Goal: Task Accomplishment & Management: Complete application form

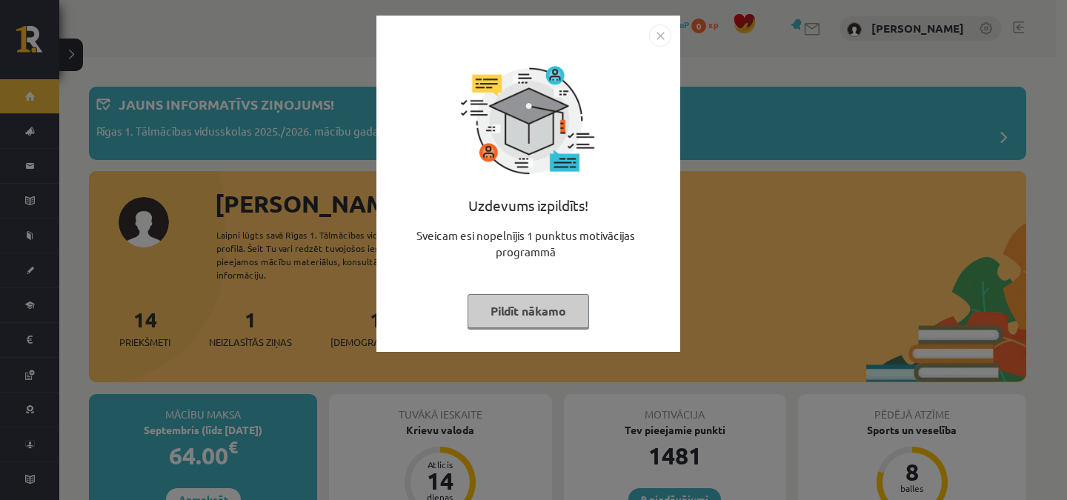
click at [654, 38] on img "Close" at bounding box center [660, 35] width 22 height 22
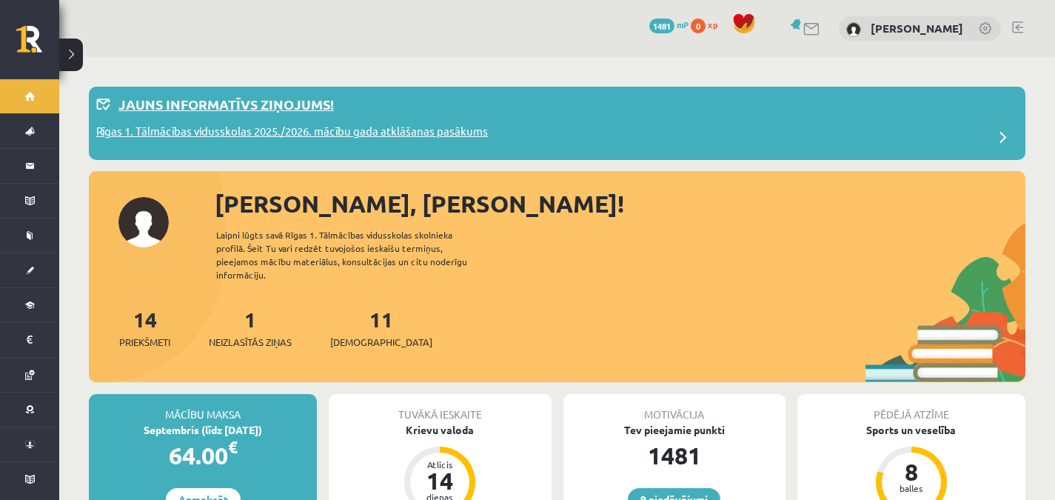
click at [502, 124] on div "Rīgas 1. Tālmācības vidusskolas 2025./2026. mācību gada atklāšanas pasākums" at bounding box center [557, 138] width 922 height 30
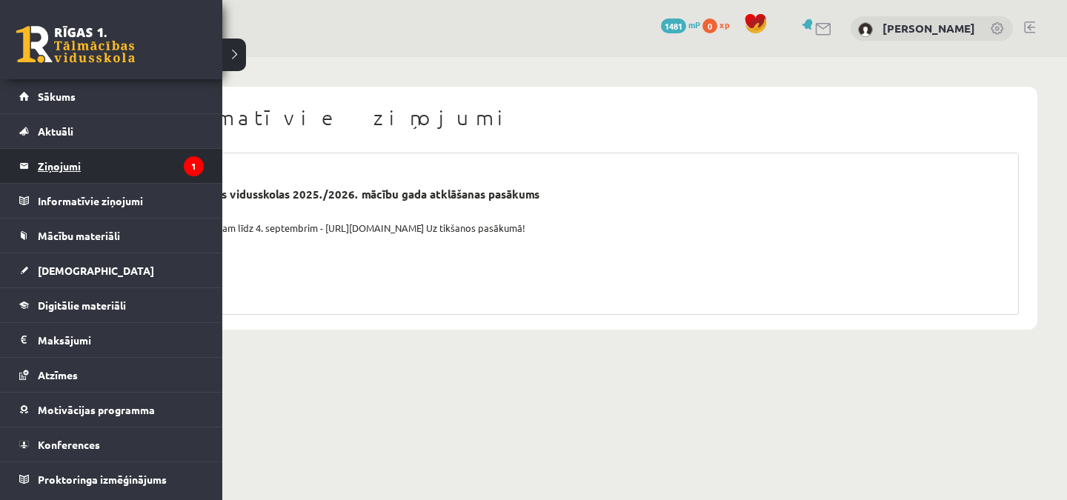
click at [60, 161] on legend "Ziņojumi 1" at bounding box center [121, 166] width 166 height 34
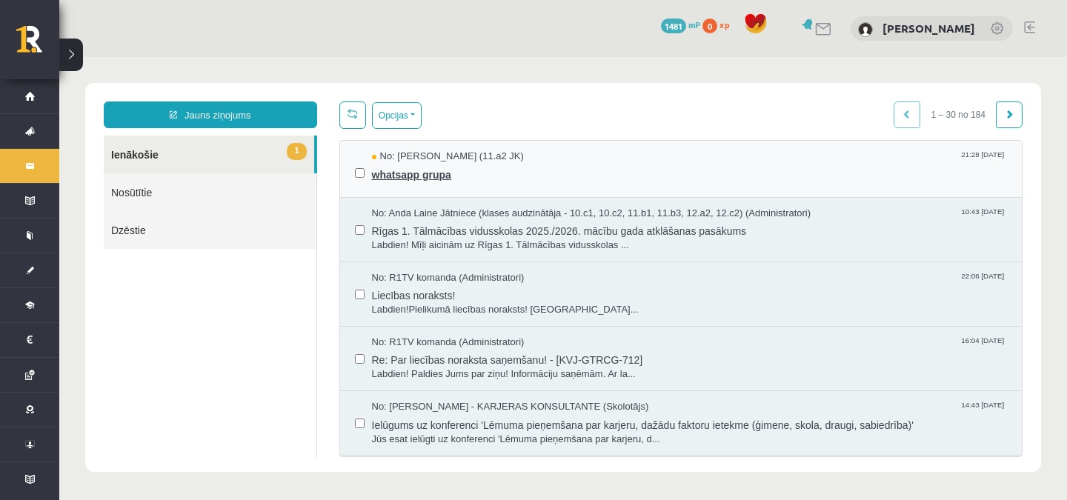
click at [413, 169] on span "whatsapp grupa" at bounding box center [689, 173] width 635 height 19
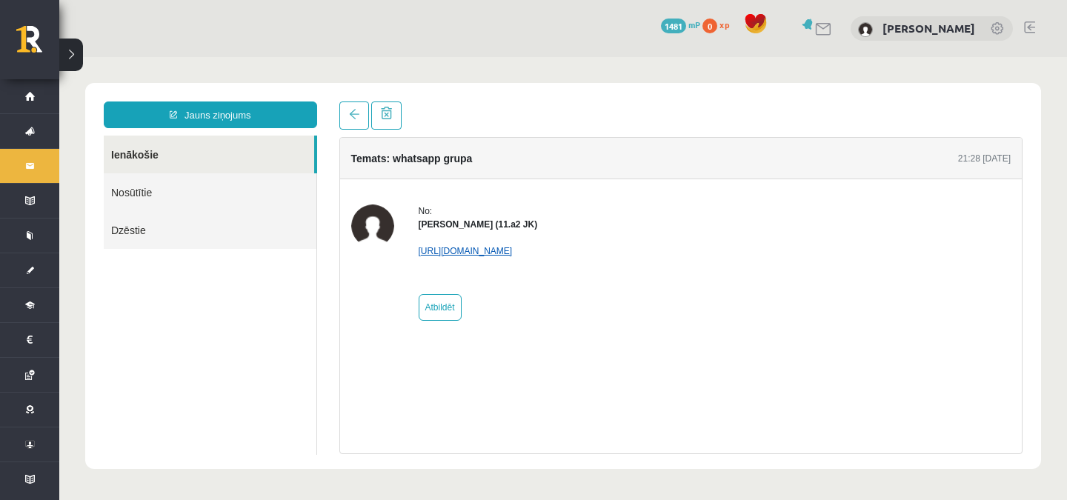
click at [443, 250] on link "https://chat.whatsapp.com/KAY0sqT9TRvC9DfM9xUcTE?mode=ems_copy_c" at bounding box center [465, 251] width 94 height 10
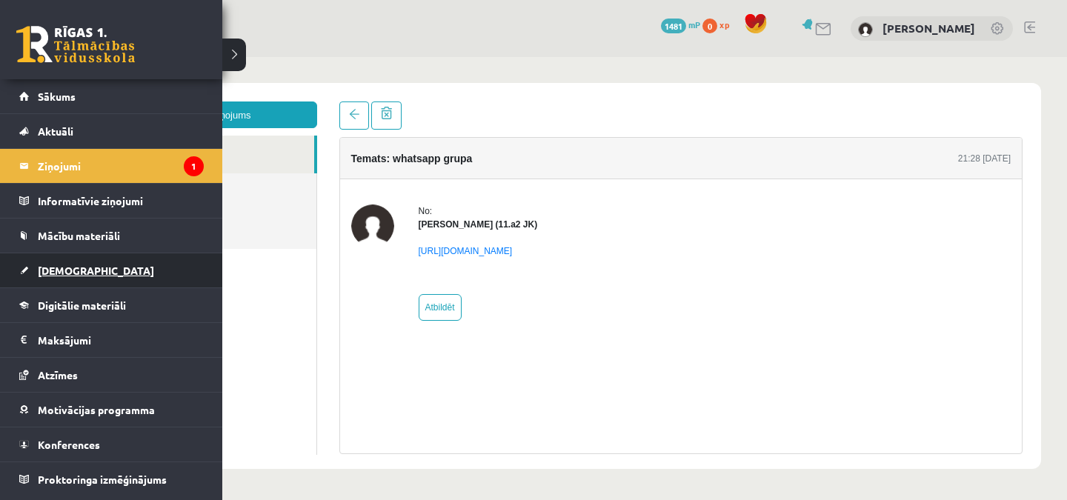
click at [76, 271] on span "[DEMOGRAPHIC_DATA]" at bounding box center [96, 270] width 116 height 13
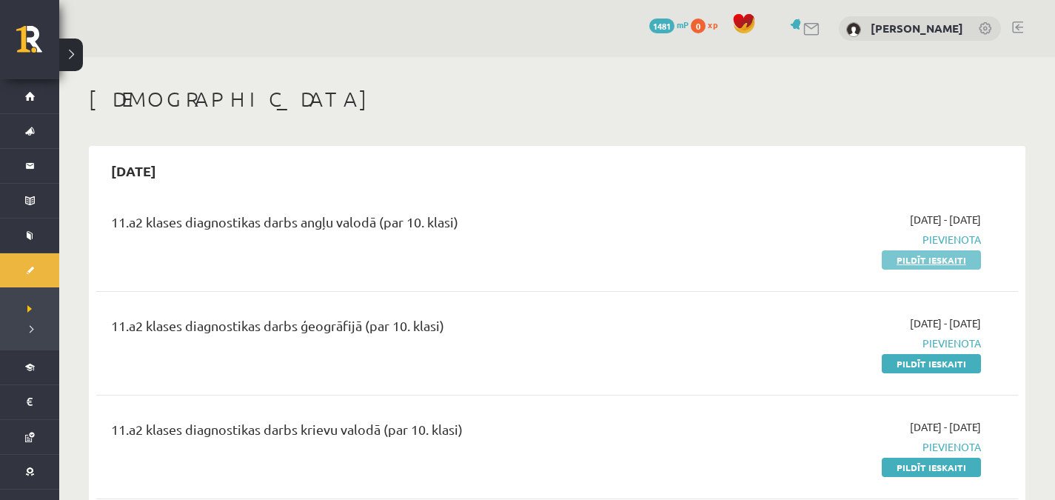
click at [908, 262] on link "Pildīt ieskaiti" at bounding box center [931, 259] width 99 height 19
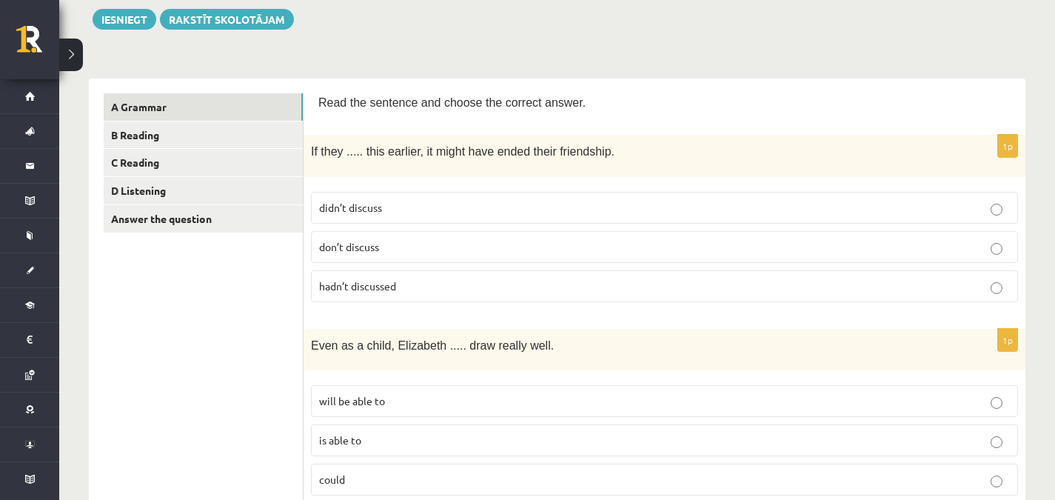
scroll to position [146, 0]
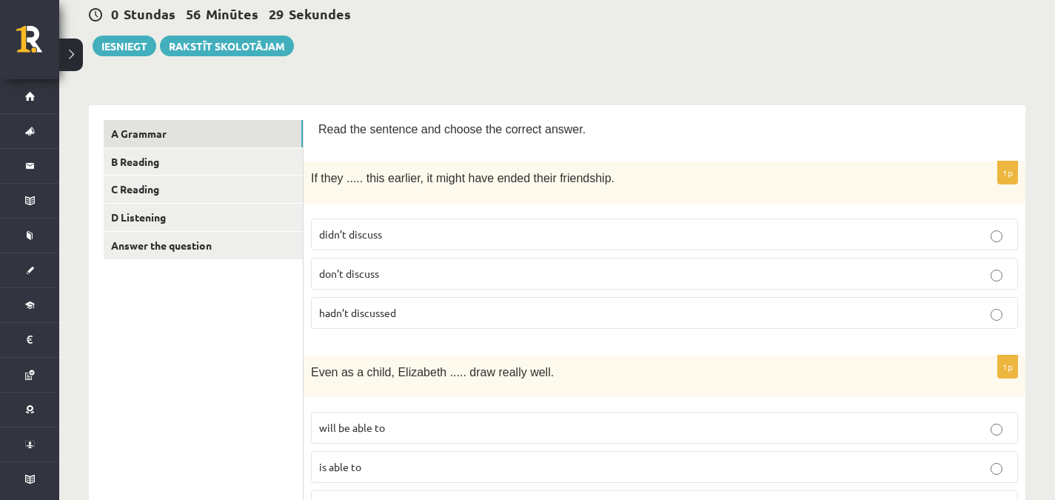
click at [490, 309] on p "hadn’t discussed" at bounding box center [664, 313] width 691 height 16
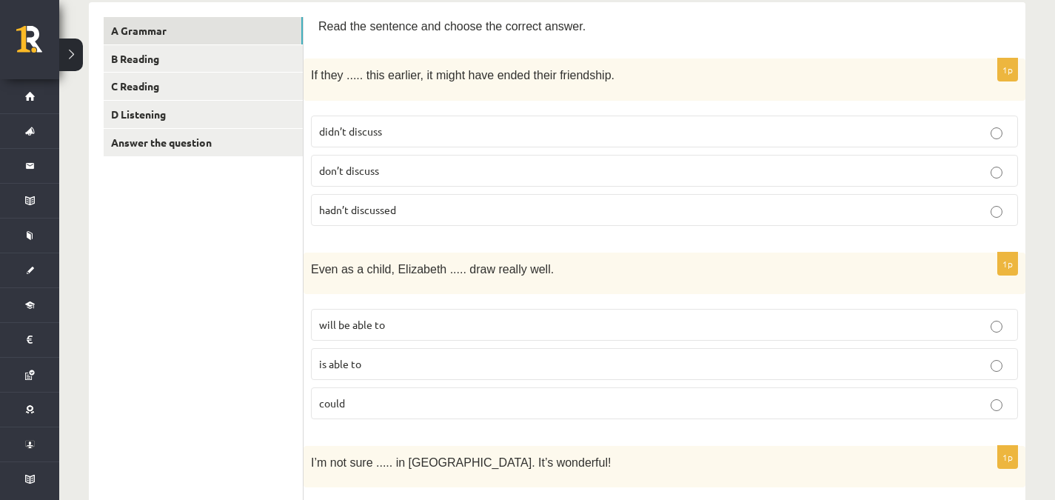
scroll to position [239, 0]
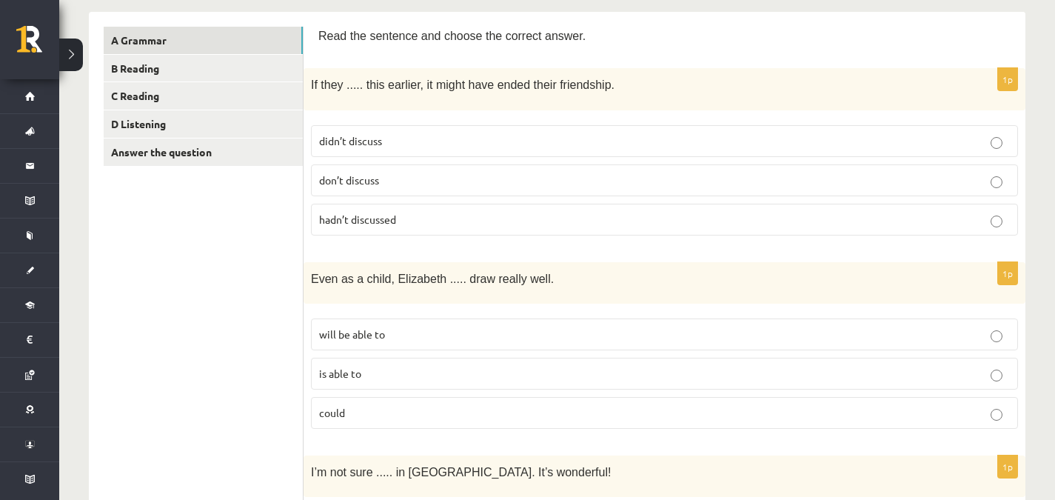
click at [695, 378] on p "is able to" at bounding box center [664, 374] width 691 height 16
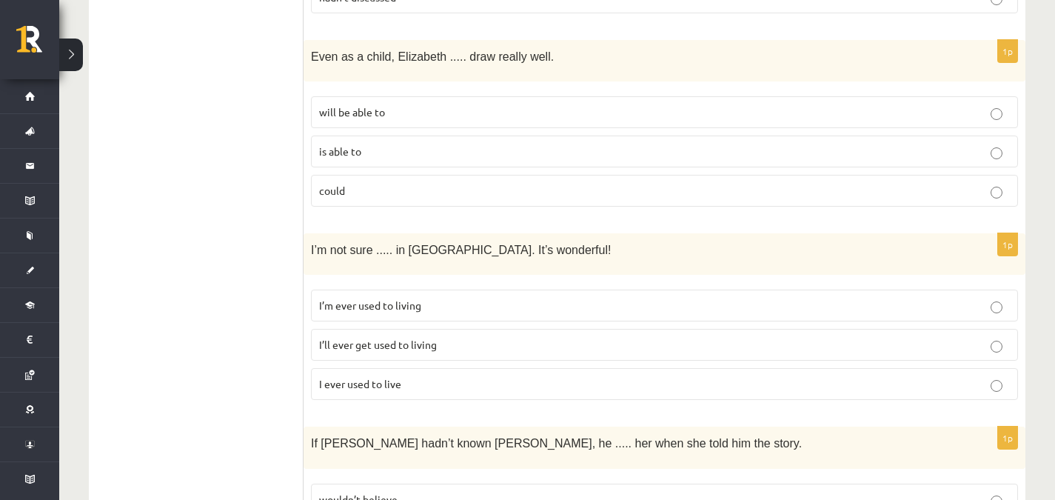
scroll to position [452, 0]
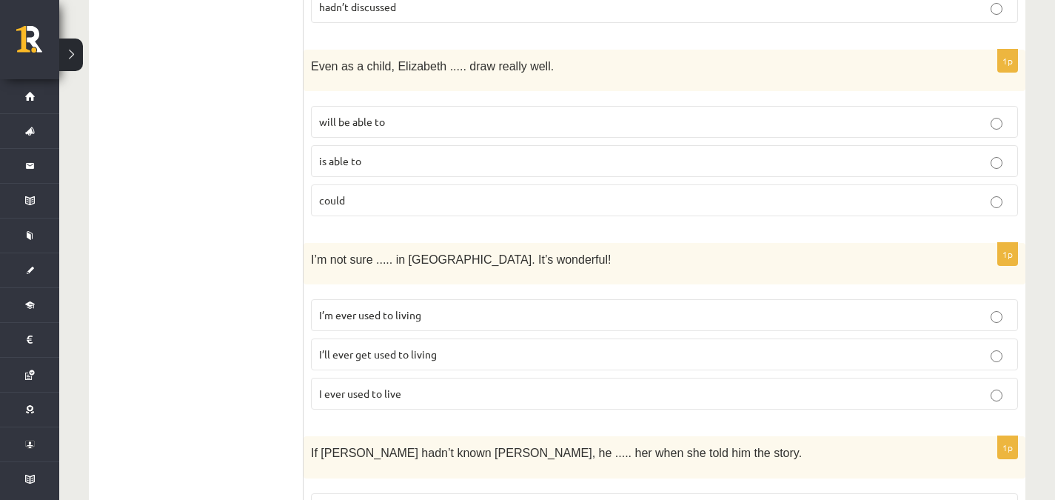
click at [564, 360] on label "I’ll ever get used to living" at bounding box center [664, 354] width 707 height 32
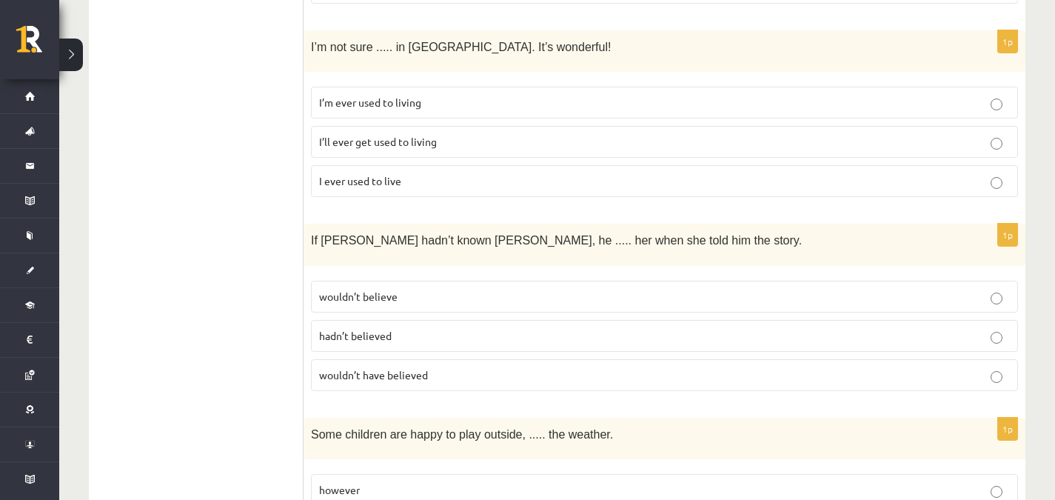
scroll to position [707, 0]
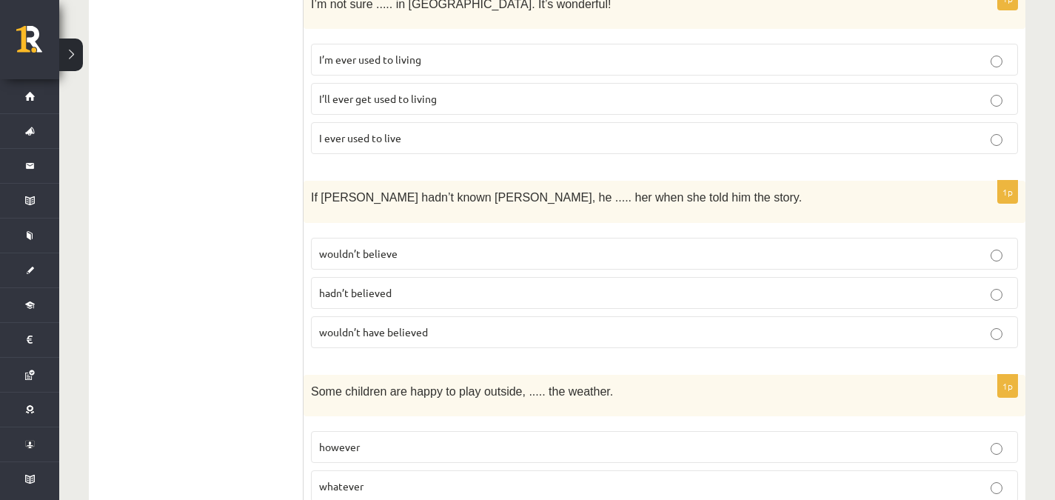
click at [666, 324] on p "wouldn’t have believed" at bounding box center [664, 332] width 691 height 16
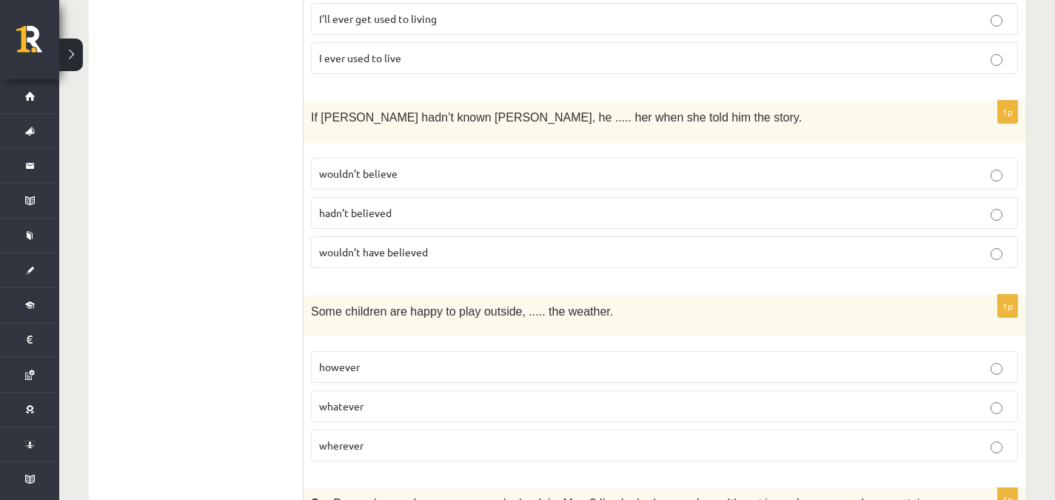
scroll to position [790, 0]
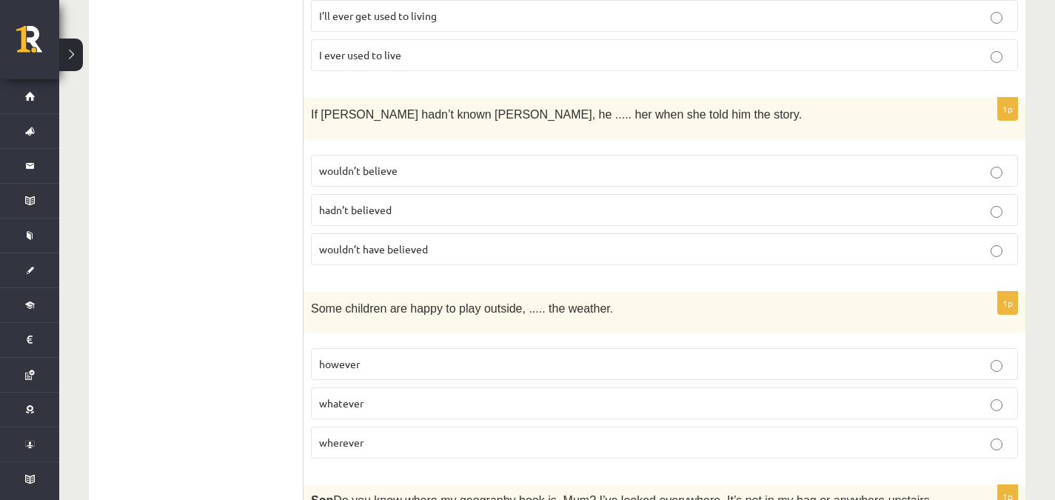
click at [641, 395] on p "whatever" at bounding box center [664, 403] width 691 height 16
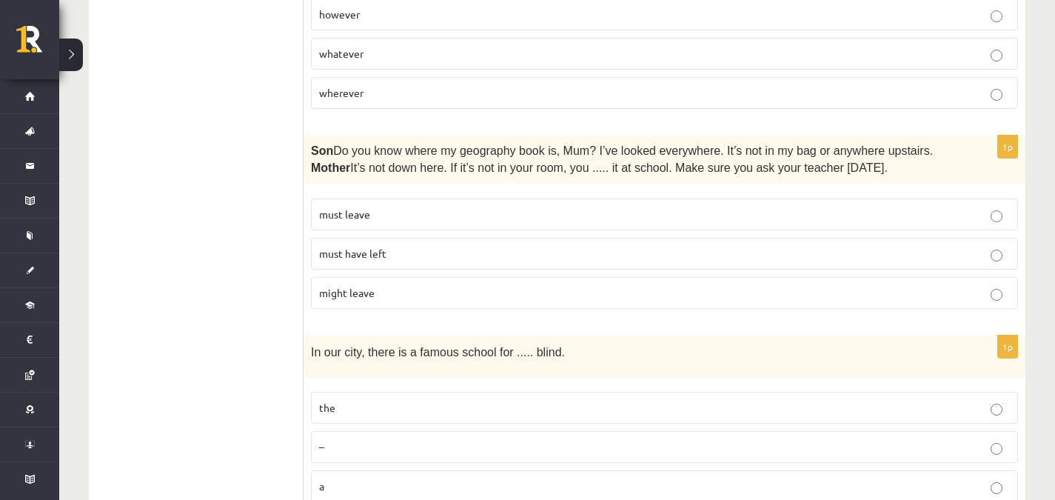
scroll to position [1143, 0]
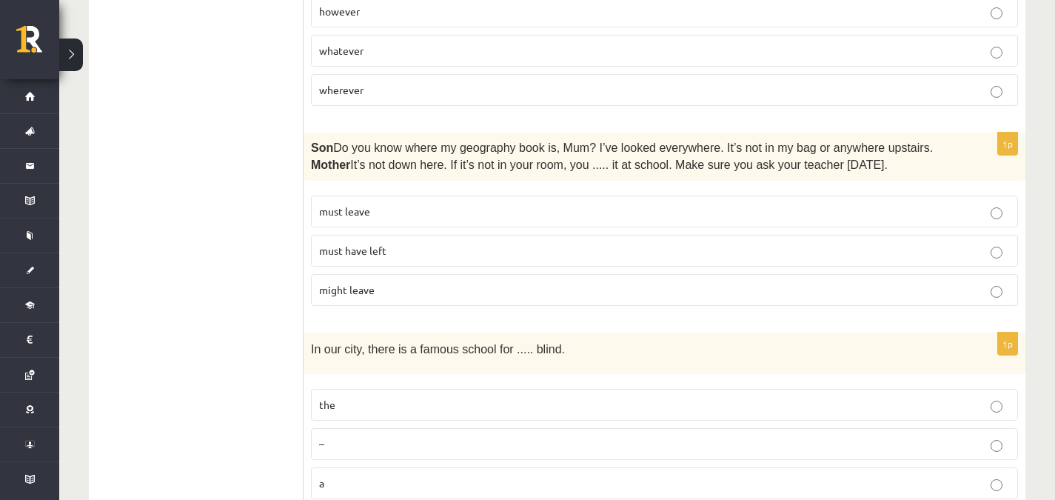
click at [975, 256] on label "must have left" at bounding box center [664, 251] width 707 height 32
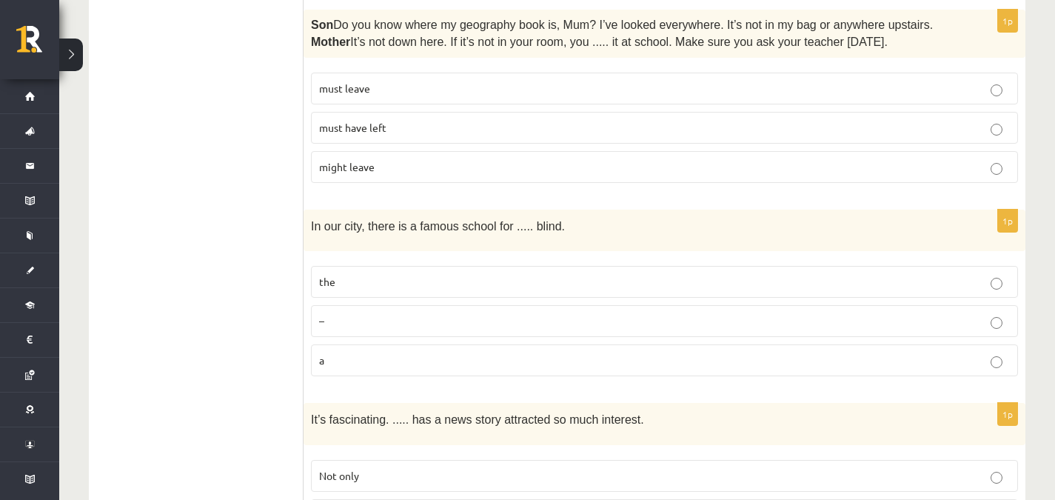
scroll to position [1282, 0]
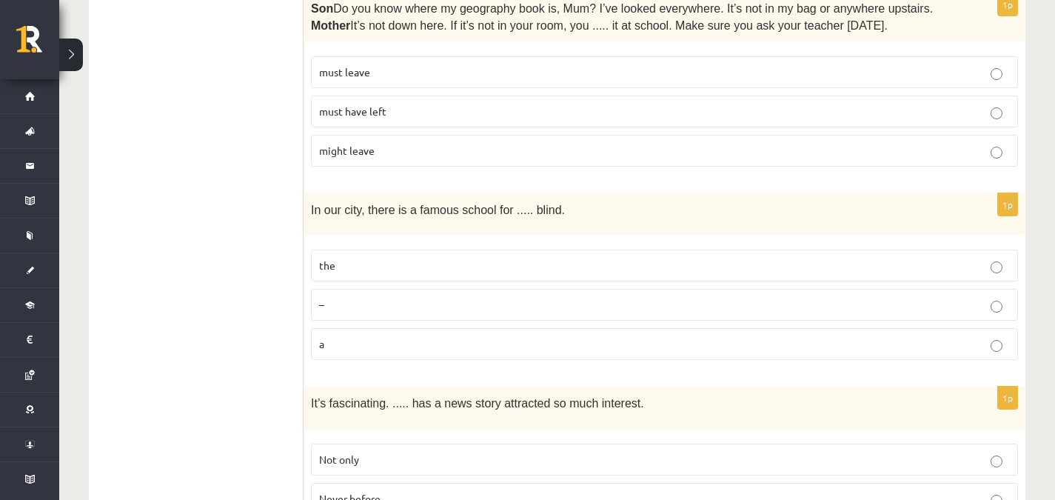
click at [386, 250] on label "the" at bounding box center [664, 266] width 707 height 32
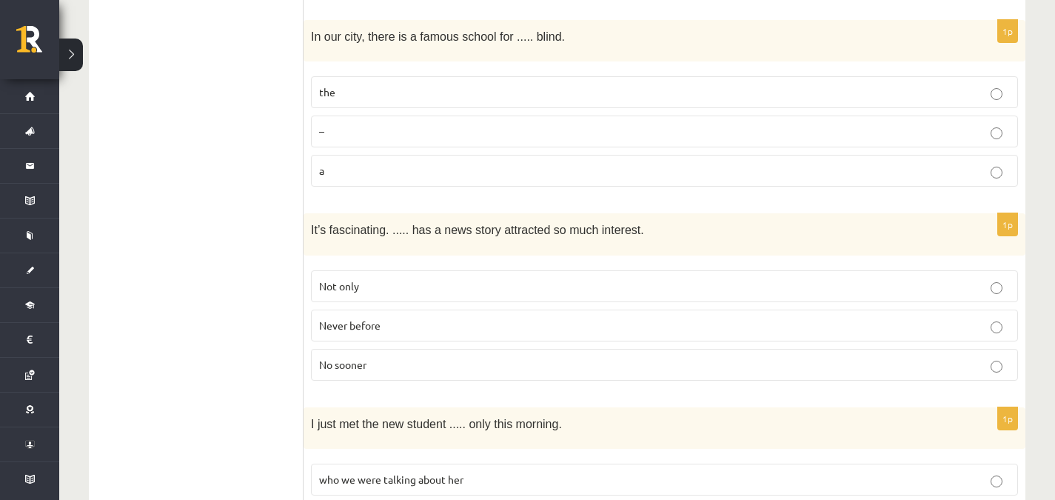
scroll to position [1452, 0]
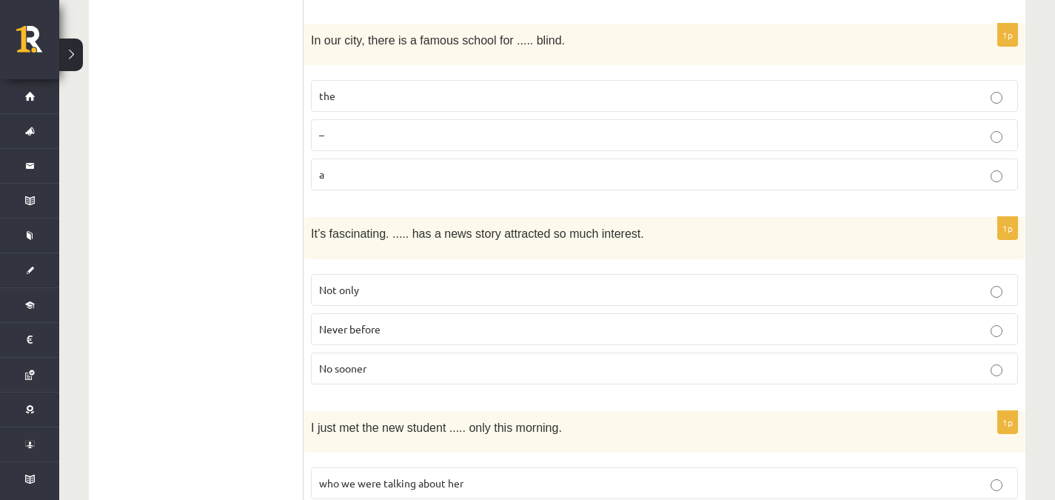
click at [921, 321] on p "Never before" at bounding box center [664, 329] width 691 height 16
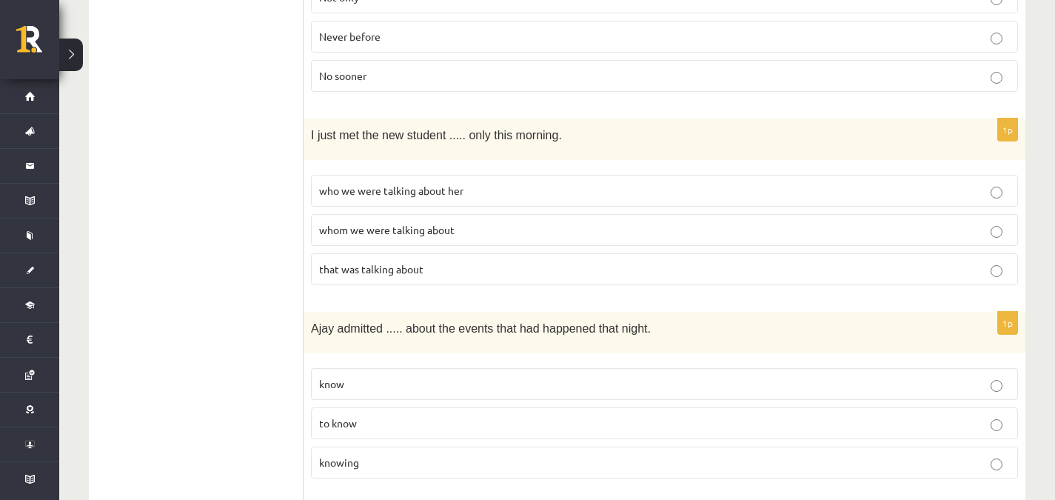
scroll to position [1758, 0]
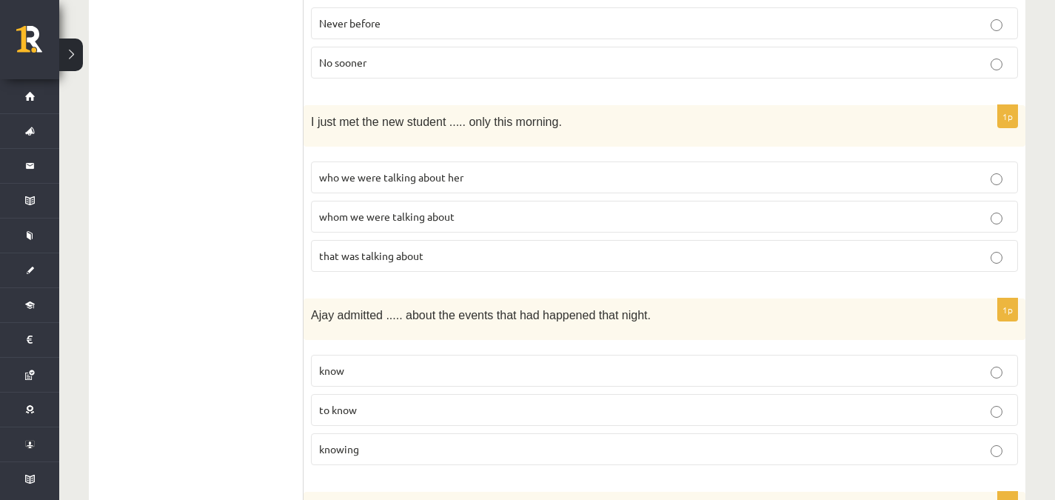
click at [939, 201] on label "whom we were talking about" at bounding box center [664, 217] width 707 height 32
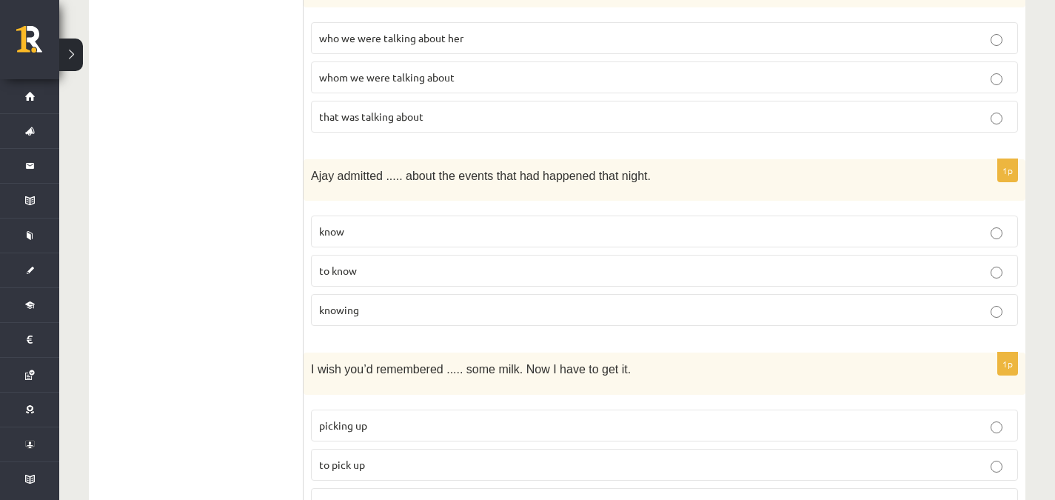
scroll to position [1900, 0]
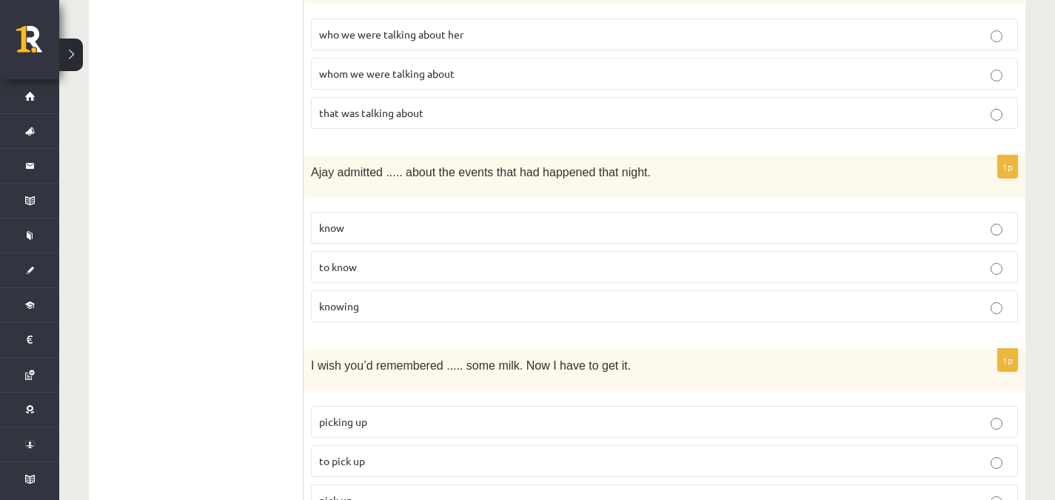
click at [984, 290] on label "knowing" at bounding box center [664, 306] width 707 height 32
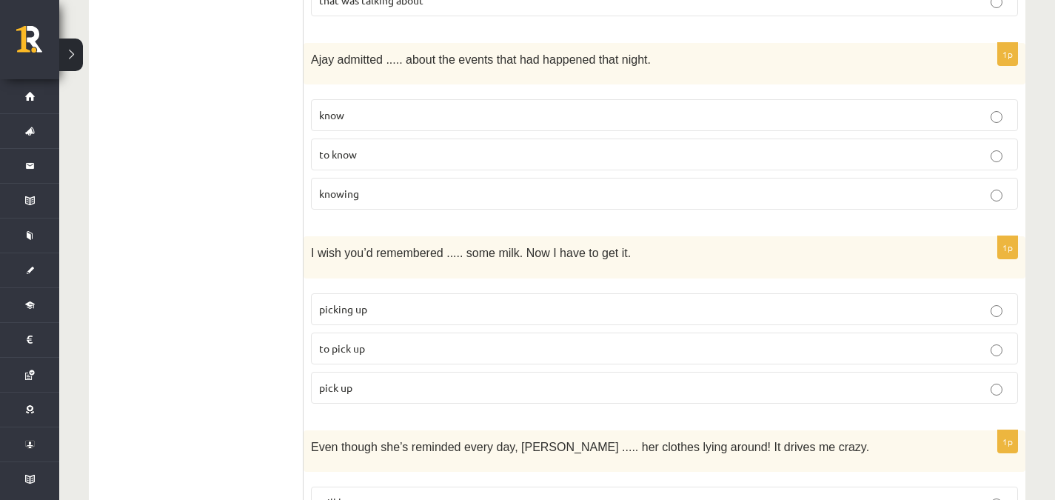
scroll to position [2020, 0]
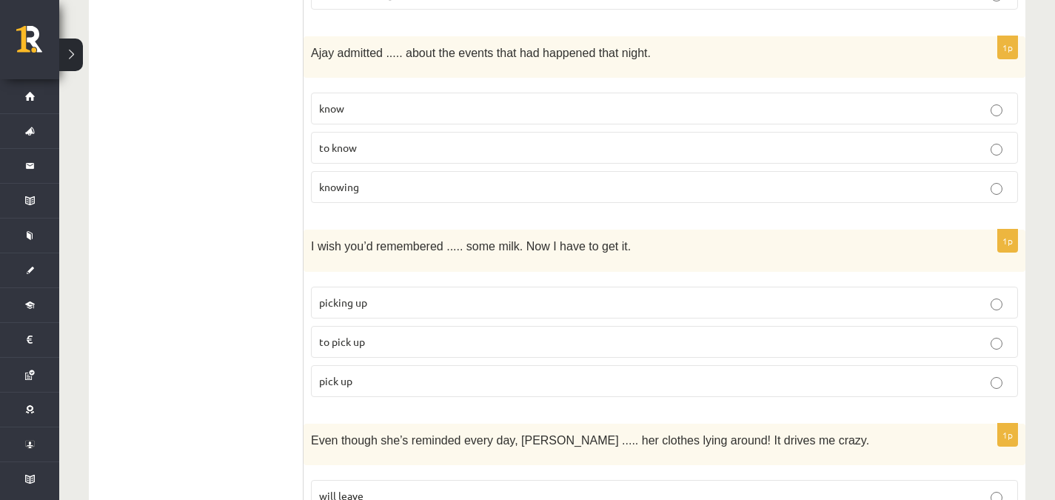
click at [901, 334] on p "to pick up" at bounding box center [664, 342] width 691 height 16
click at [947, 296] on p "picking up" at bounding box center [664, 303] width 691 height 16
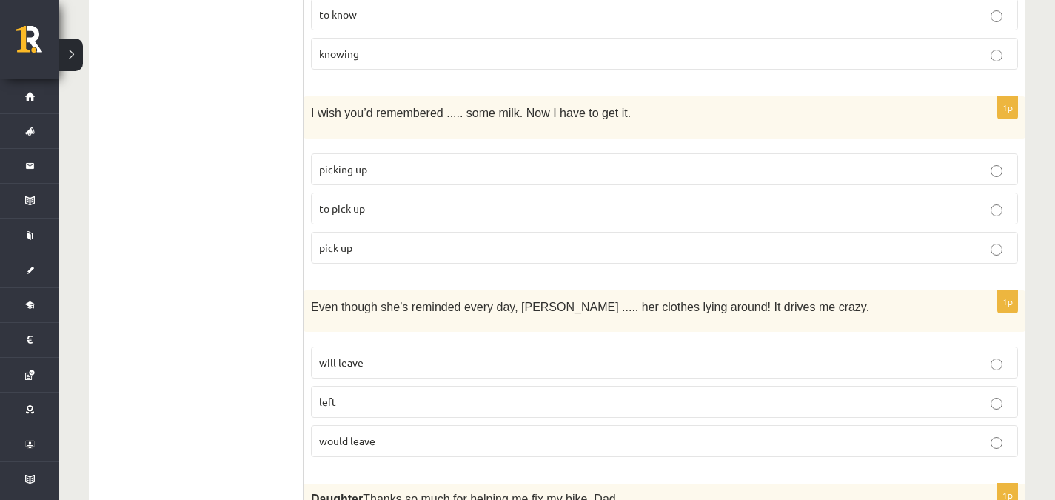
scroll to position [2149, 0]
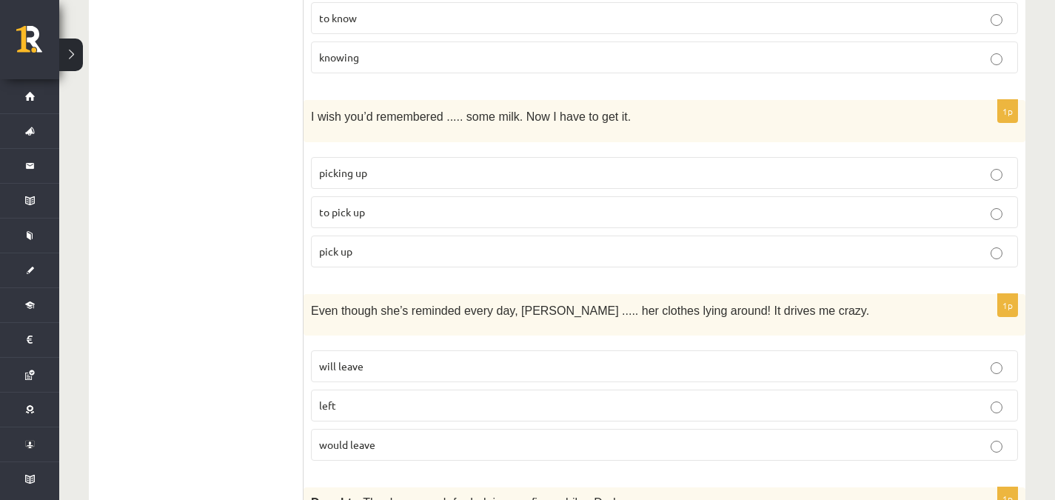
click at [945, 437] on p "would leave" at bounding box center [664, 445] width 691 height 16
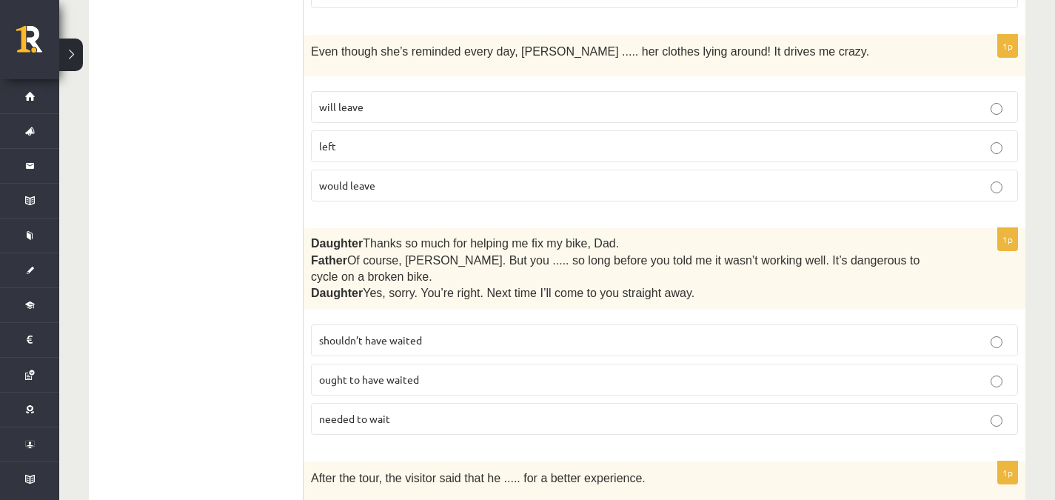
scroll to position [2415, 0]
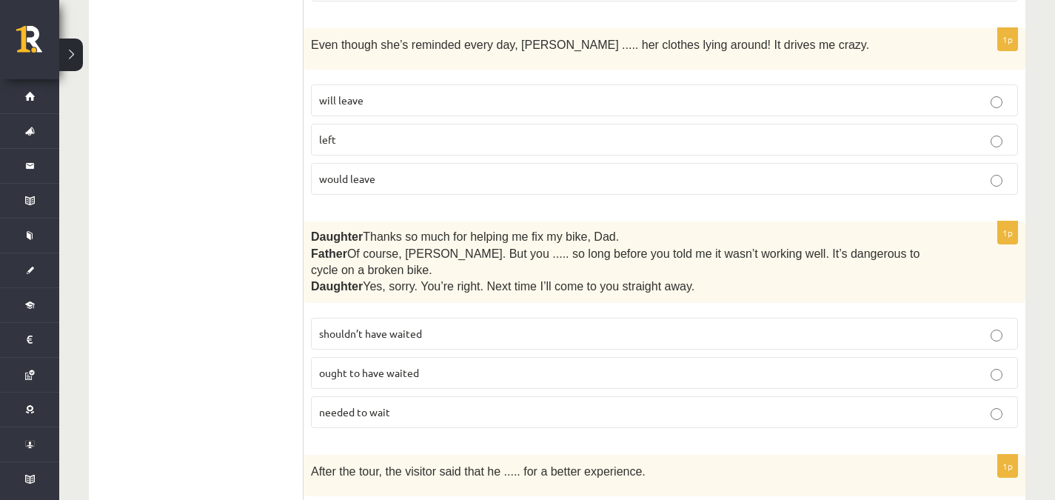
click at [953, 318] on label "shouldn’t have waited" at bounding box center [664, 334] width 707 height 32
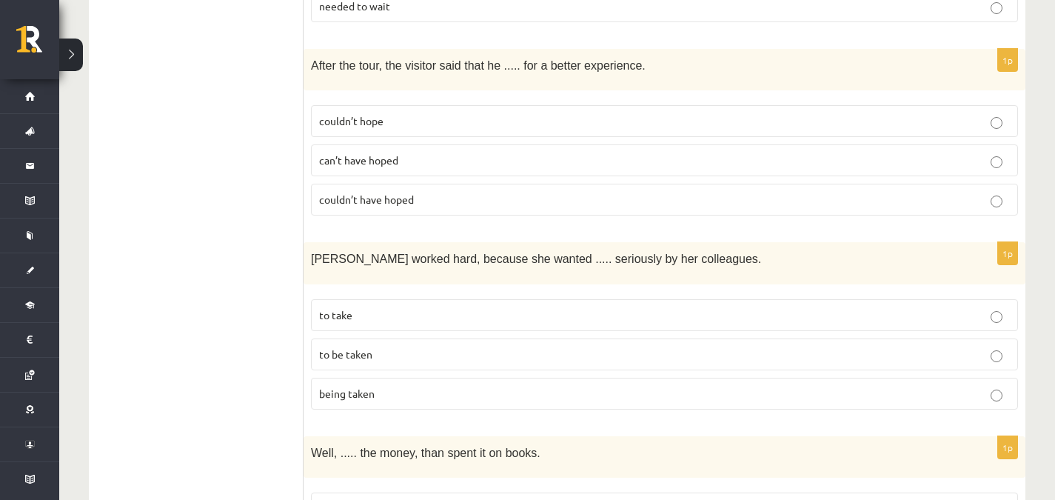
scroll to position [2814, 0]
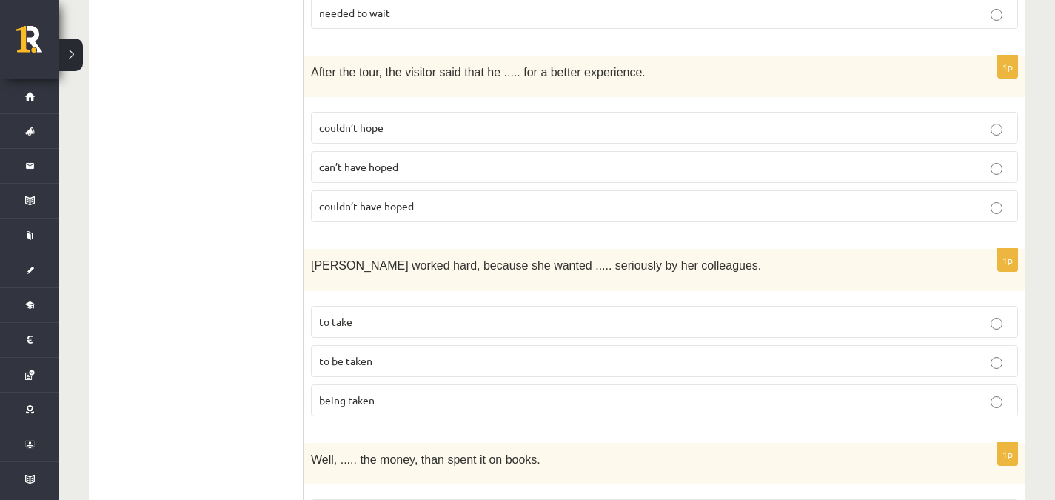
click at [1007, 198] on p "couldn’t have hoped" at bounding box center [664, 206] width 691 height 16
click at [915, 353] on p "to be taken" at bounding box center [664, 361] width 691 height 16
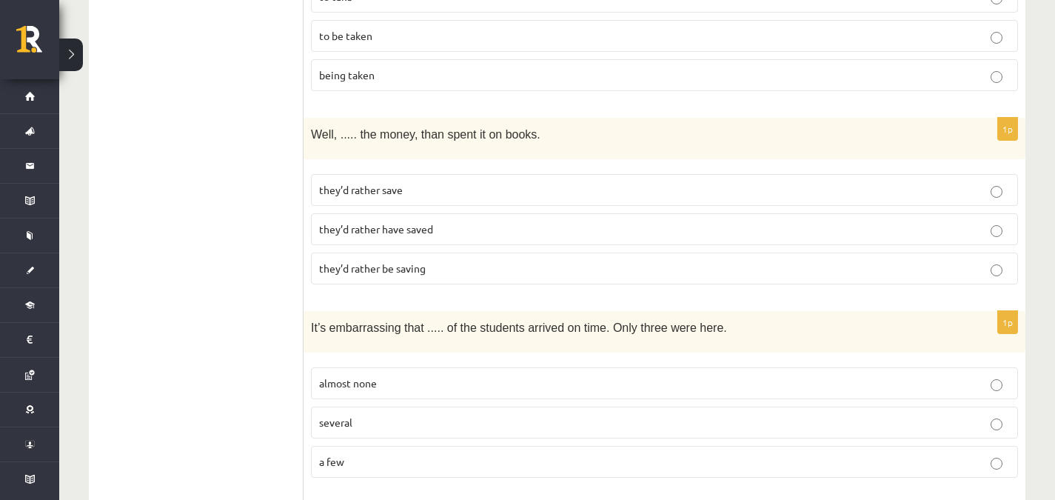
scroll to position [3146, 0]
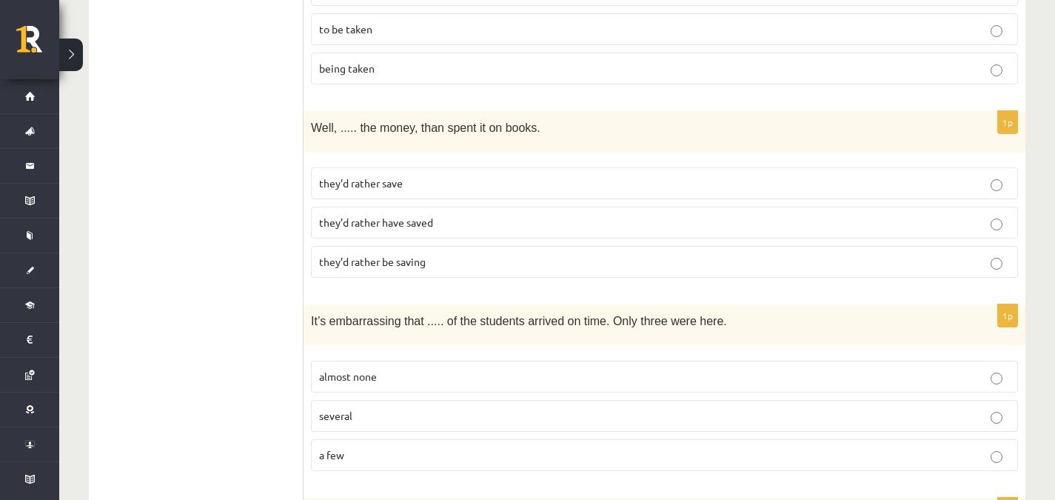
click at [990, 215] on p "they’d rather have saved" at bounding box center [664, 223] width 691 height 16
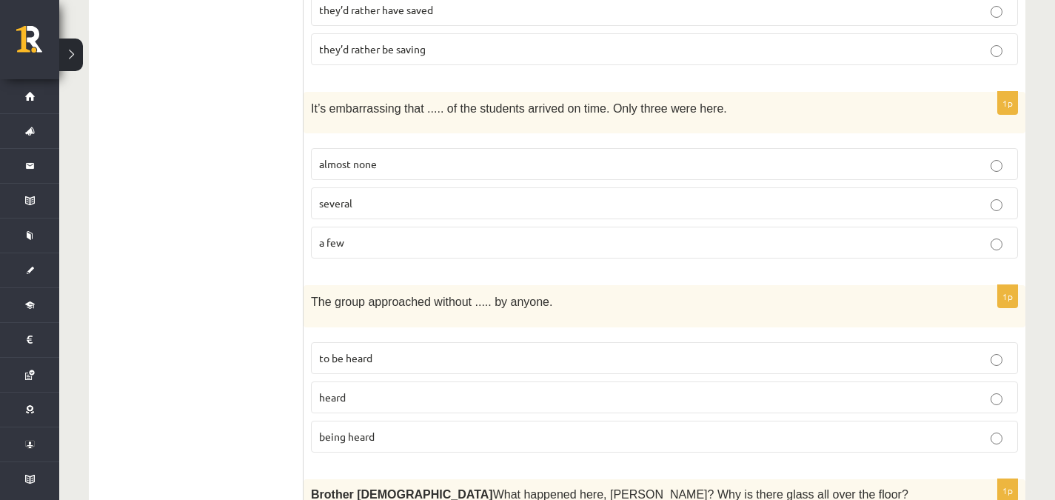
scroll to position [3362, 0]
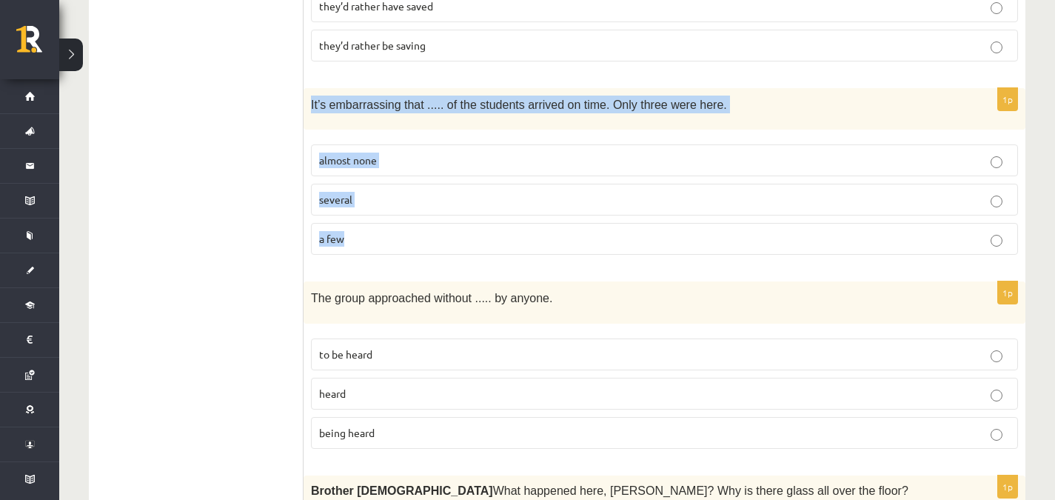
drag, startPoint x: 310, startPoint y: 76, endPoint x: 347, endPoint y: 204, distance: 132.7
click at [347, 204] on div "1p It’s embarrassing that ..... of the students arrived on time. Only three wer…" at bounding box center [665, 177] width 722 height 178
copy div "It’s embarrassing that ..... of the students arrived on time. Only three were h…"
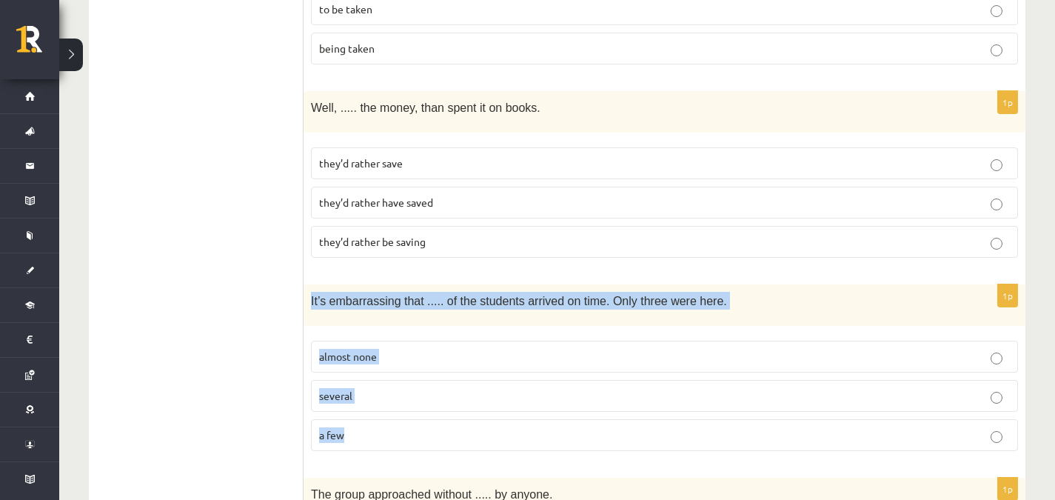
scroll to position [3183, 0]
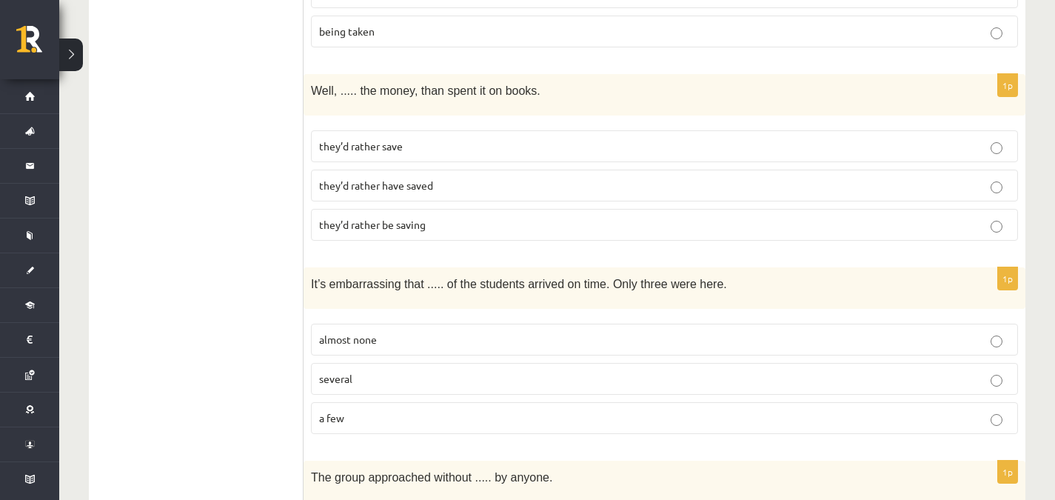
click at [684, 332] on p "almost none" at bounding box center [664, 340] width 691 height 16
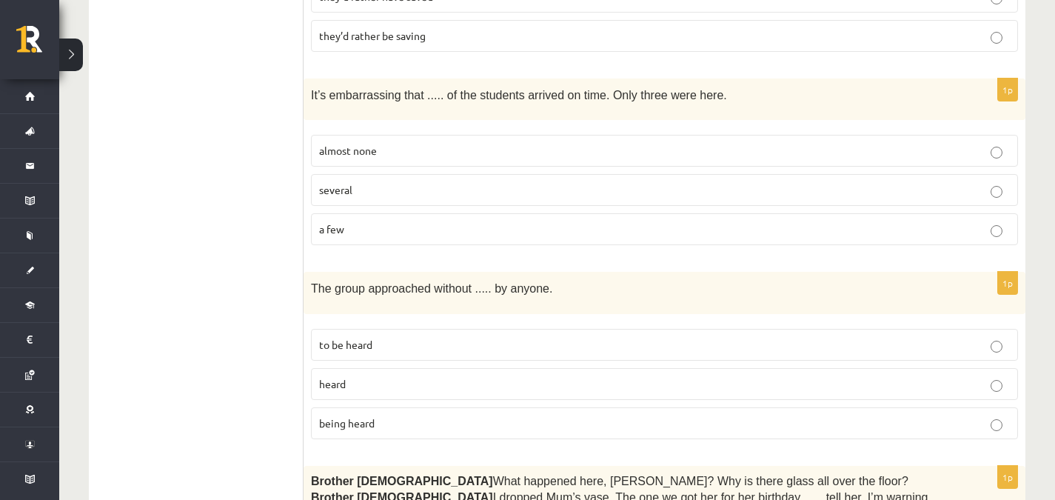
scroll to position [3376, 0]
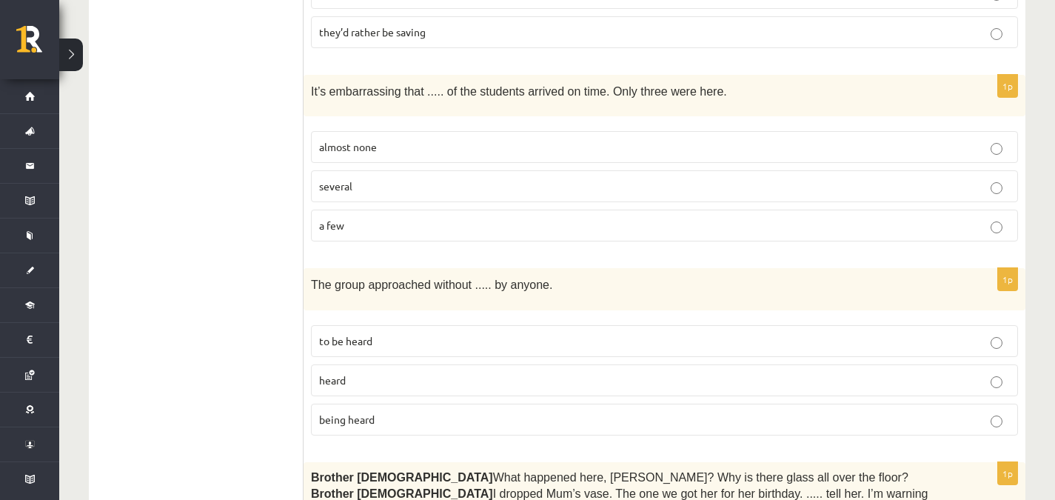
click at [847, 218] on p "a few" at bounding box center [664, 226] width 691 height 16
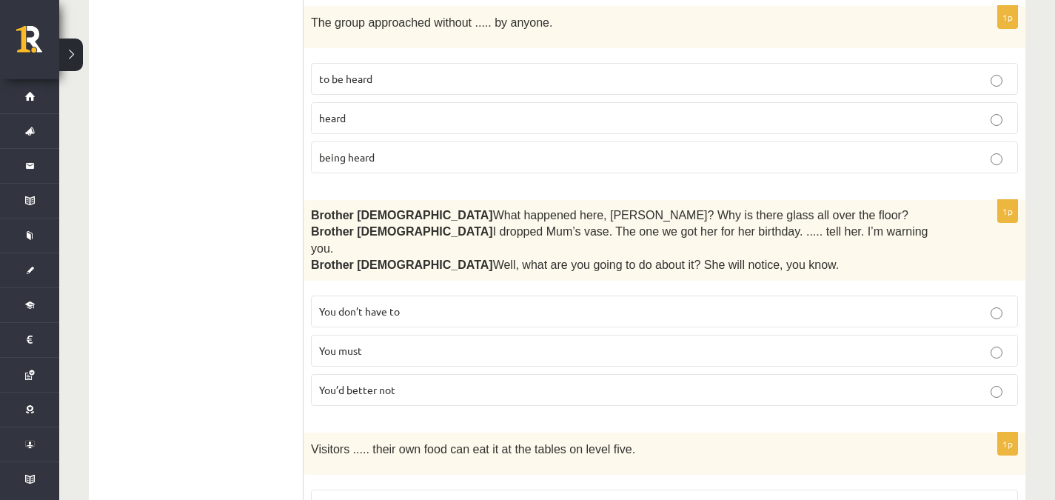
scroll to position [3578, 0]
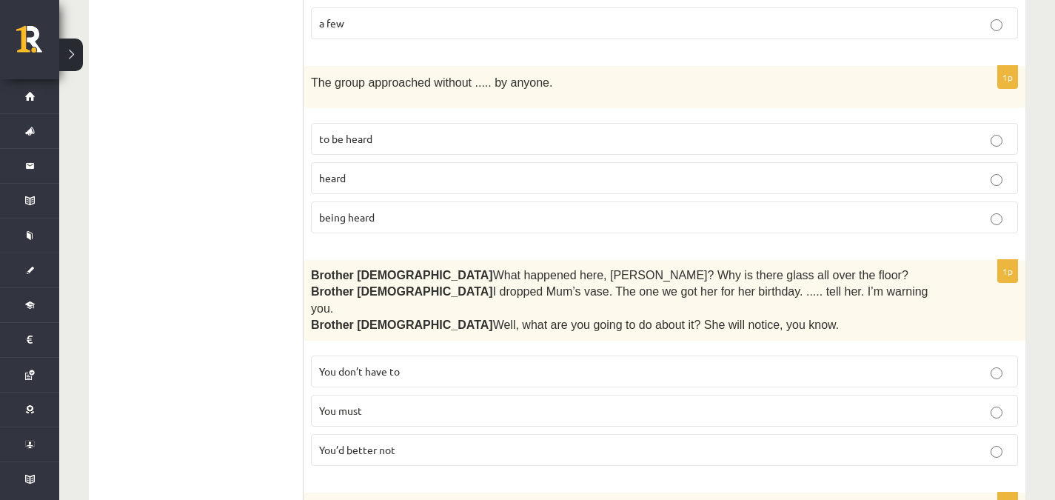
click at [652, 170] on fieldset "to be heard heard being heard" at bounding box center [664, 177] width 707 height 122
click at [654, 210] on p "being heard" at bounding box center [664, 218] width 691 height 16
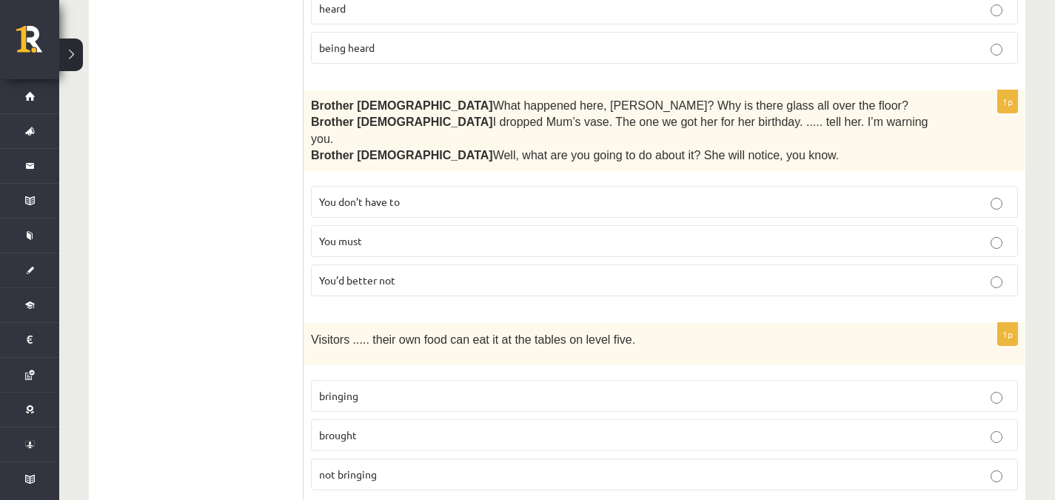
scroll to position [3738, 0]
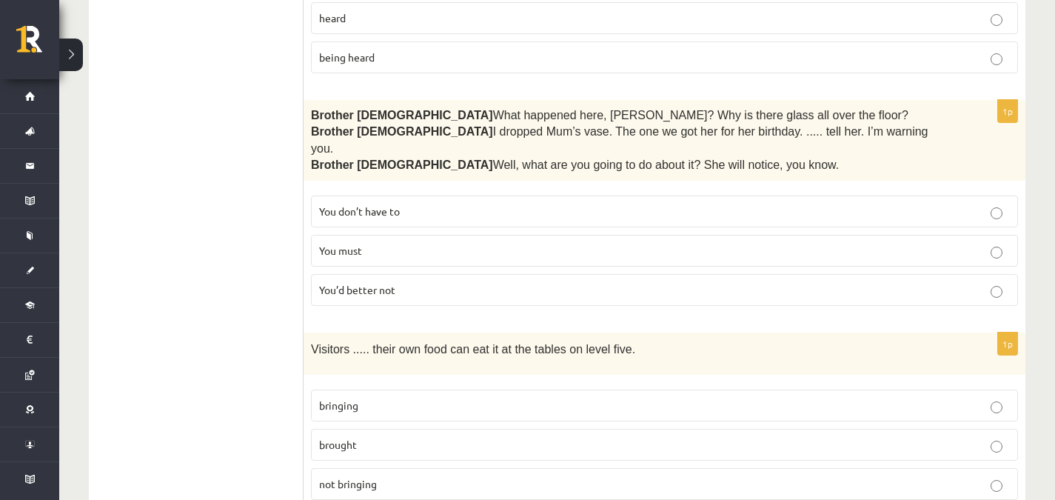
click at [866, 282] on p "You’d better not" at bounding box center [664, 290] width 691 height 16
click at [858, 437] on p "brought" at bounding box center [664, 445] width 691 height 16
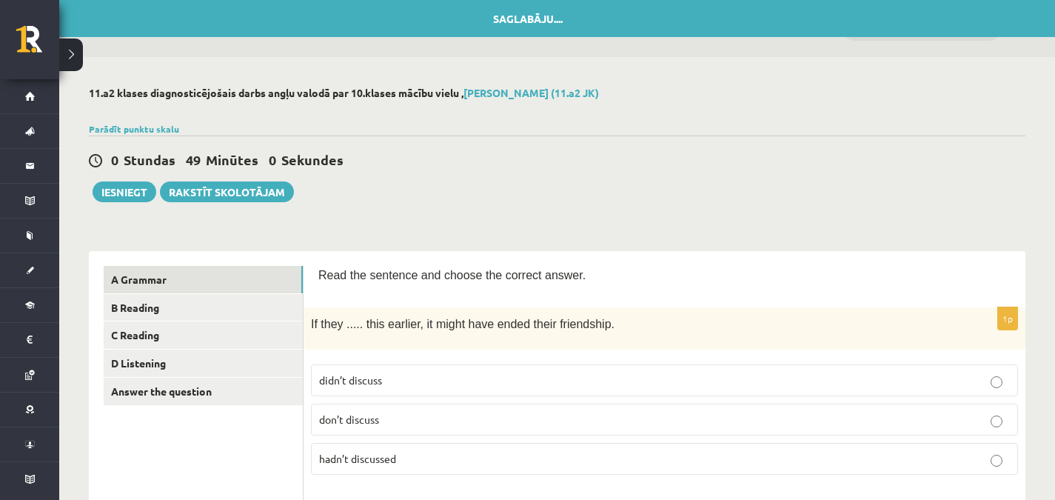
scroll to position [13, 0]
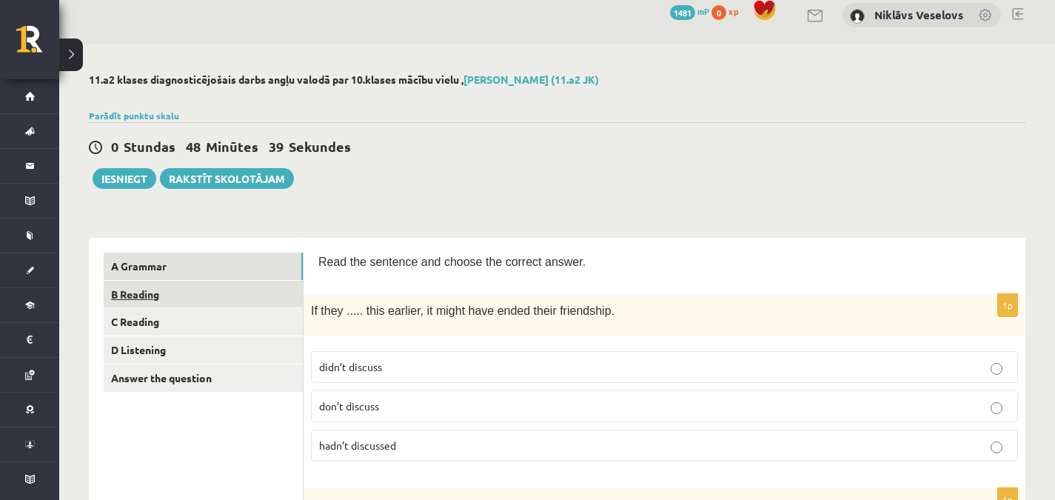
click at [258, 297] on link "B Reading" at bounding box center [203, 294] width 199 height 27
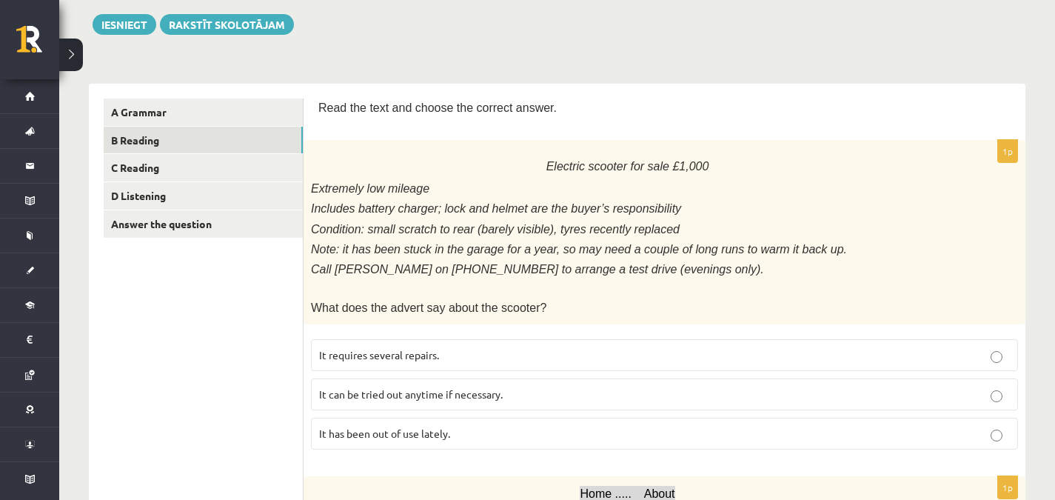
scroll to position [150, 0]
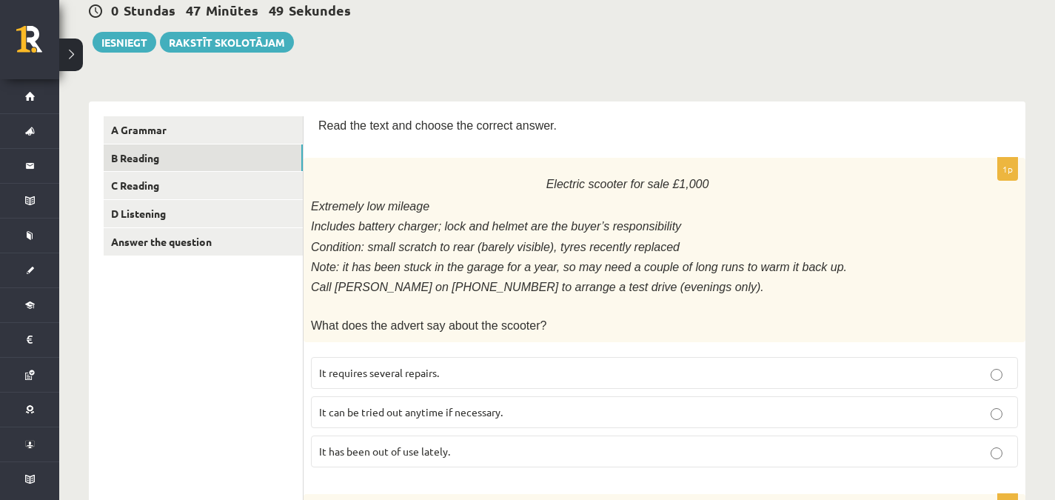
click at [847, 435] on label "It has been out of use lately." at bounding box center [664, 451] width 707 height 32
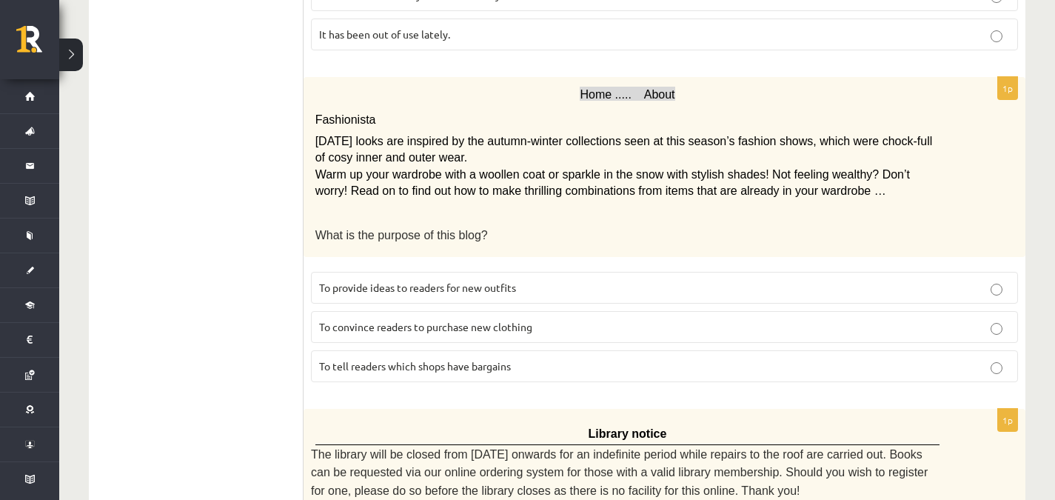
scroll to position [577, 0]
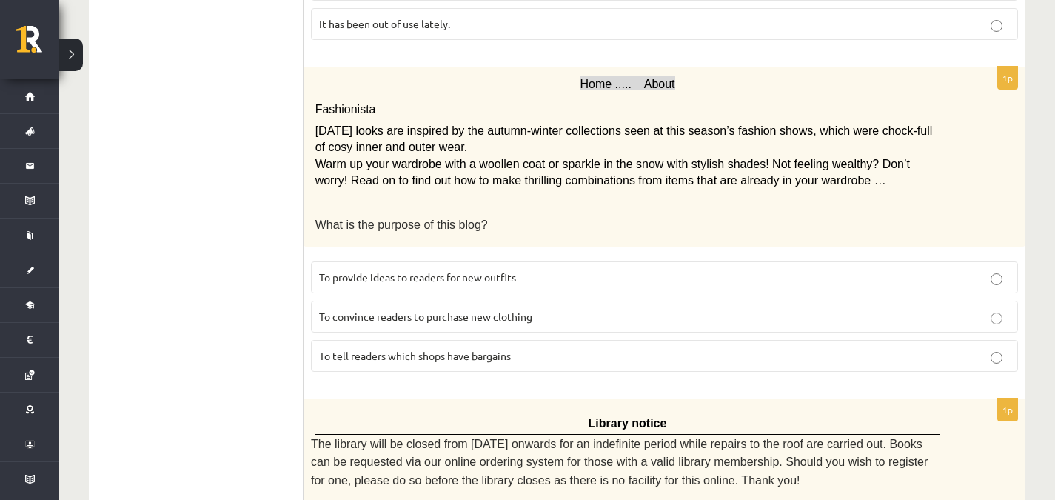
click at [989, 261] on label "To provide ideas to readers for new outfits" at bounding box center [664, 277] width 707 height 32
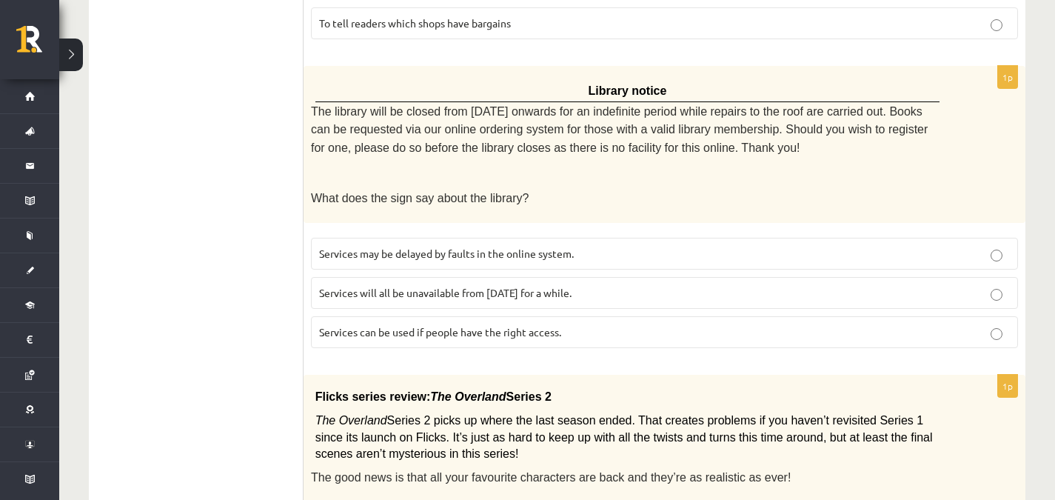
scroll to position [903, 0]
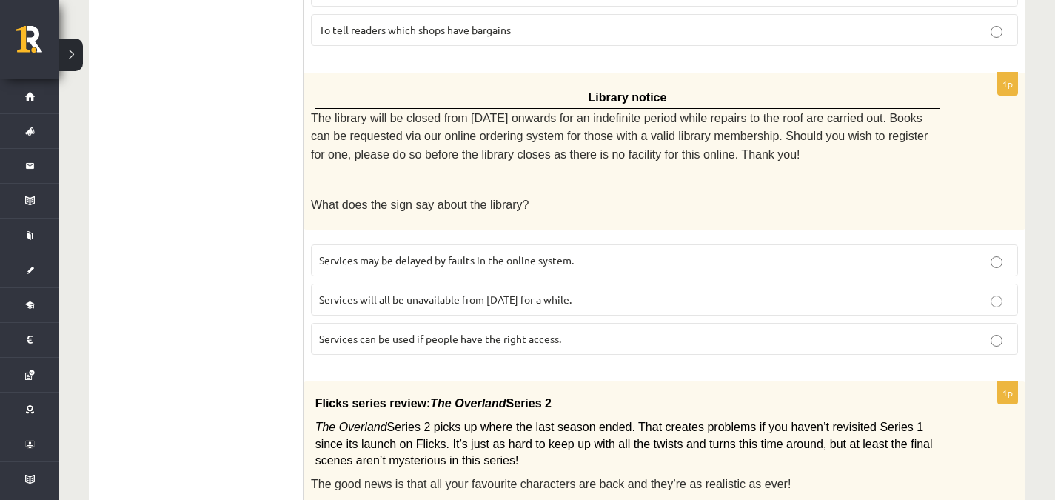
click at [841, 294] on label "Services will all be unavailable from [DATE] for a while." at bounding box center [664, 300] width 707 height 32
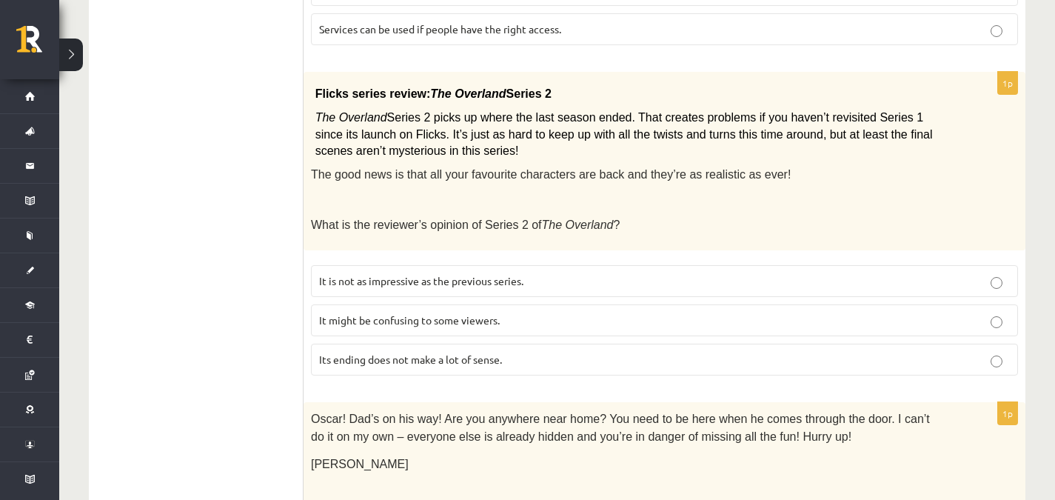
scroll to position [1210, 0]
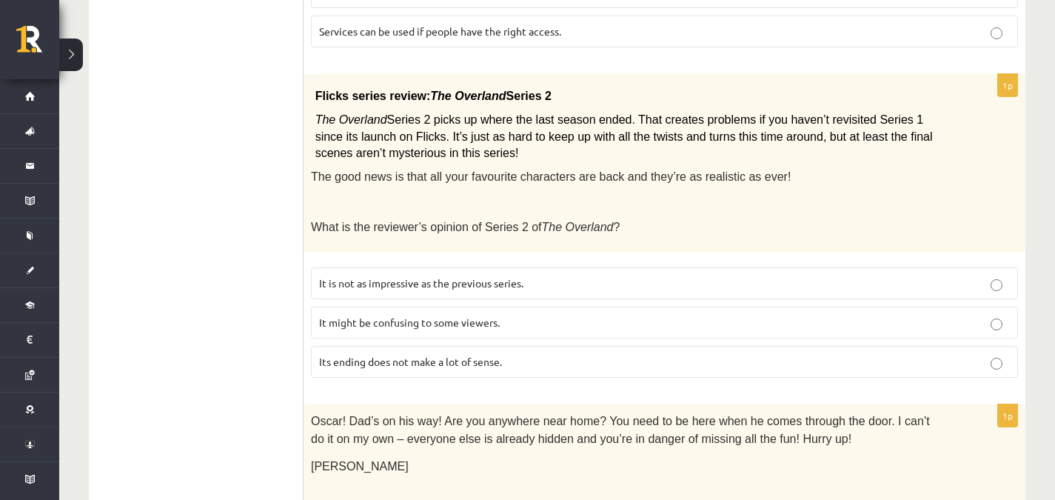
click at [936, 315] on p "It might be confusing to some viewers." at bounding box center [664, 323] width 691 height 16
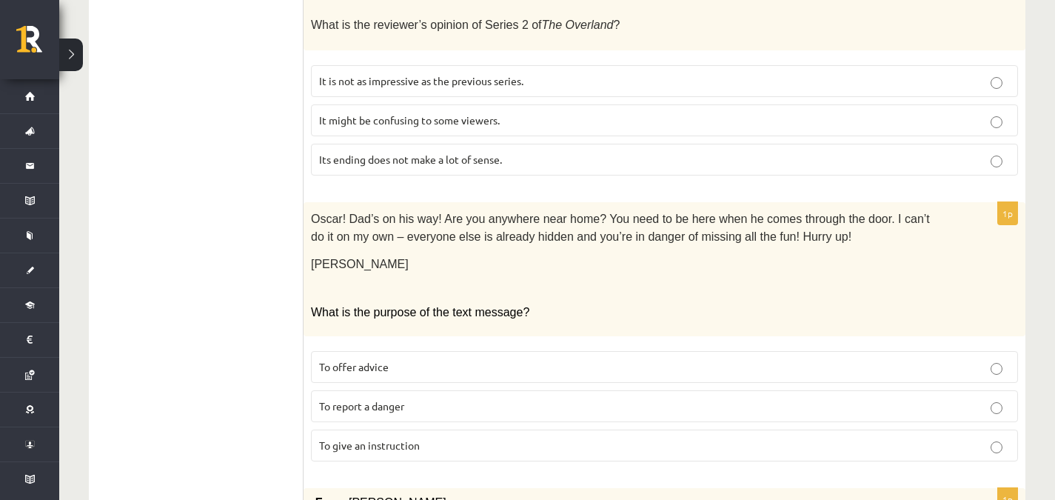
scroll to position [1418, 0]
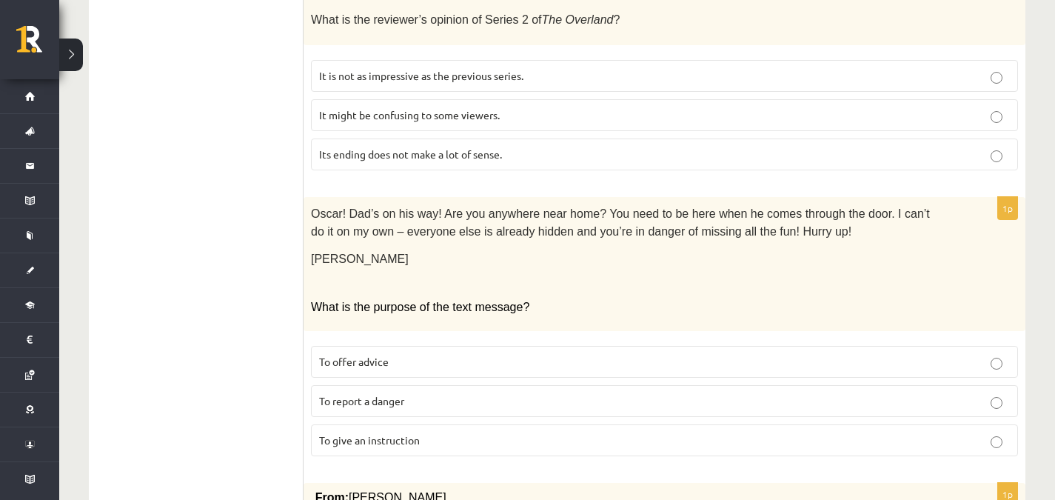
click at [870, 393] on p "To report a danger" at bounding box center [664, 401] width 691 height 16
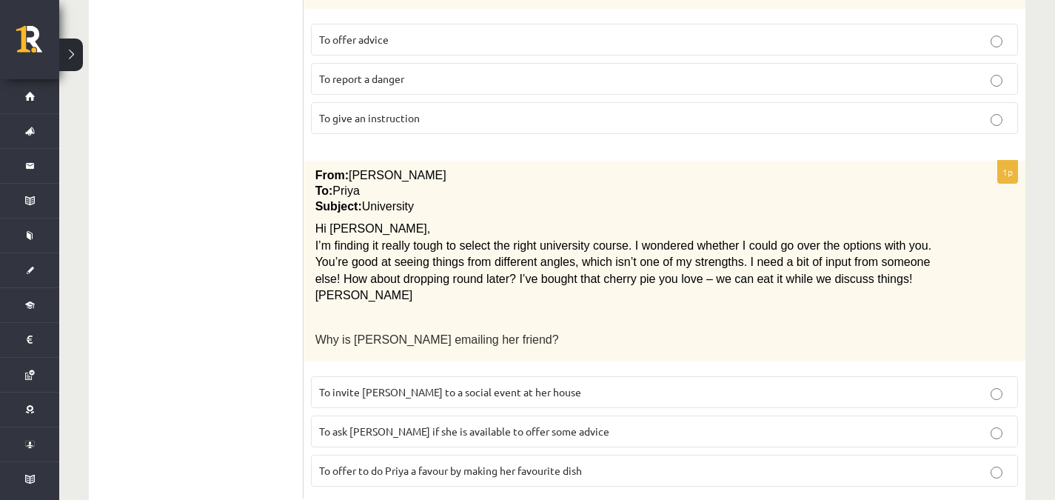
scroll to position [1761, 0]
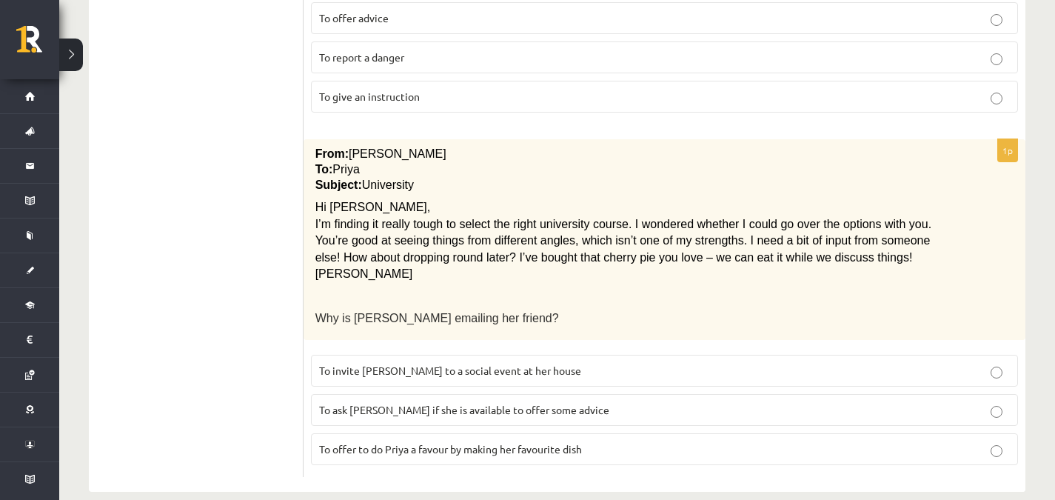
click at [988, 398] on label "To ask [PERSON_NAME] if she is available to offer some advice" at bounding box center [664, 410] width 707 height 32
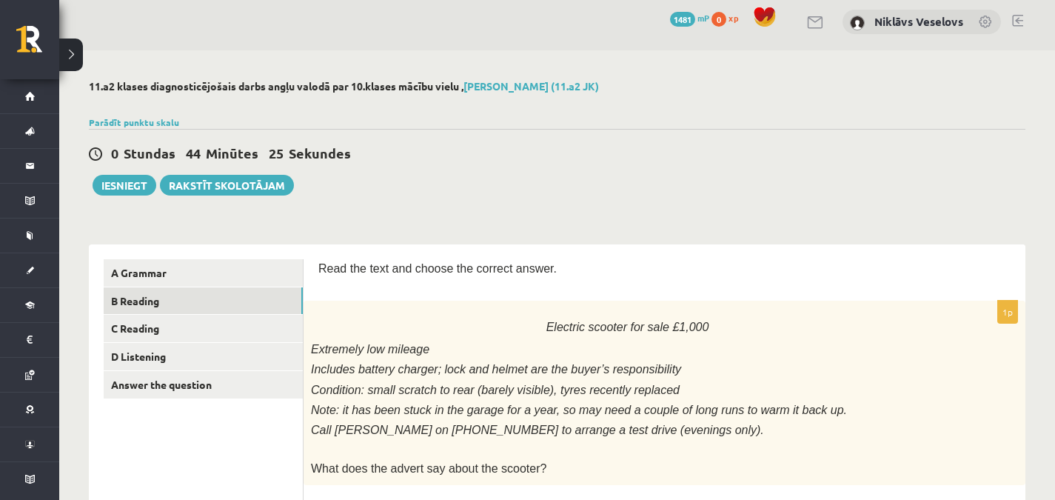
scroll to position [0, 0]
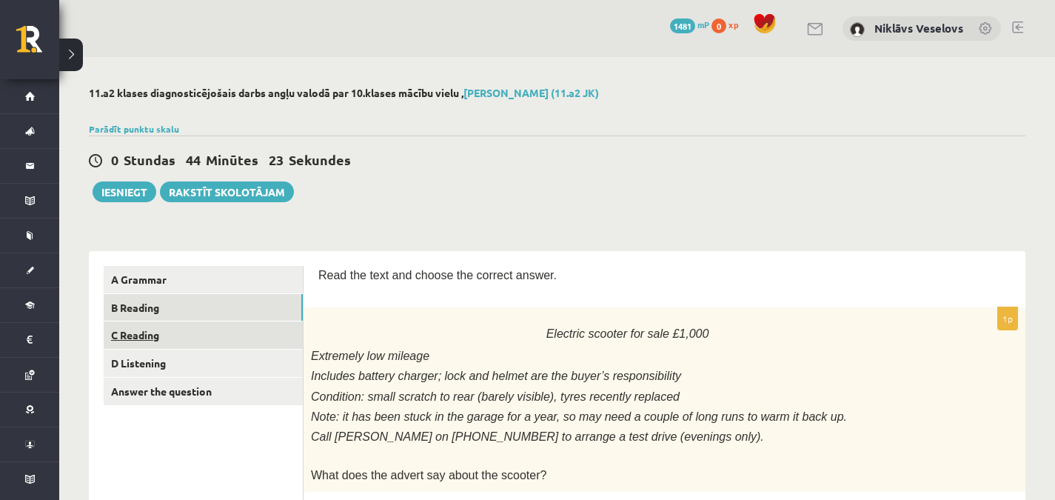
click at [260, 344] on link "C Reading" at bounding box center [203, 334] width 199 height 27
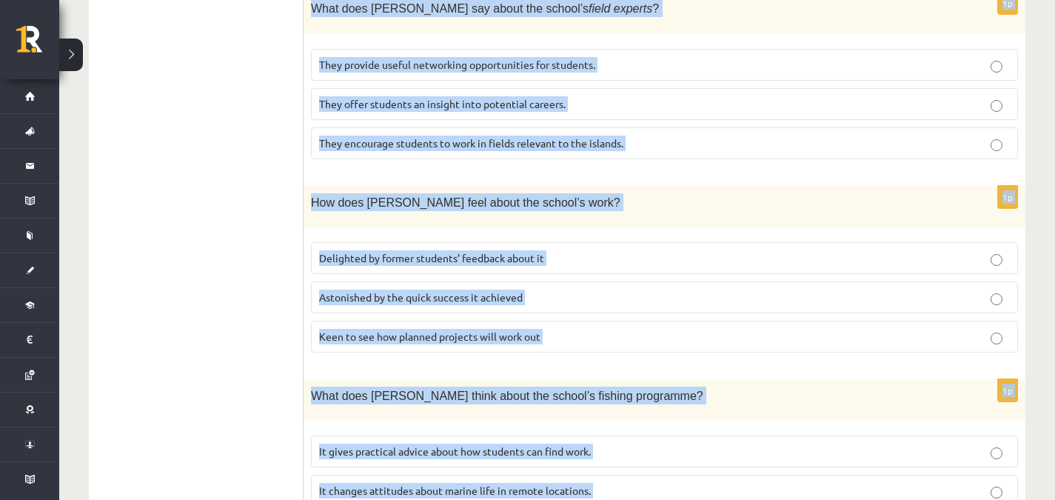
scroll to position [1439, 0]
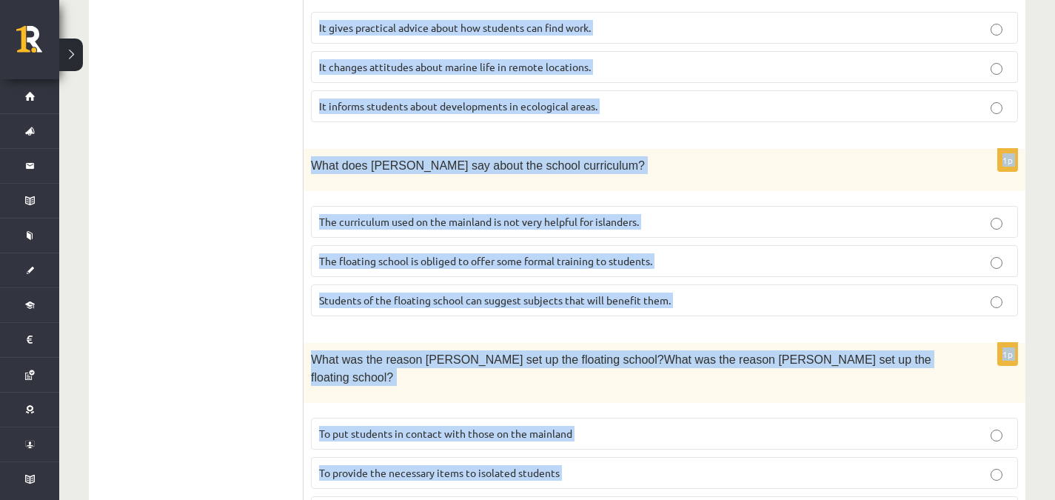
drag, startPoint x: 316, startPoint y: 327, endPoint x: 495, endPoint y: 535, distance: 273.6
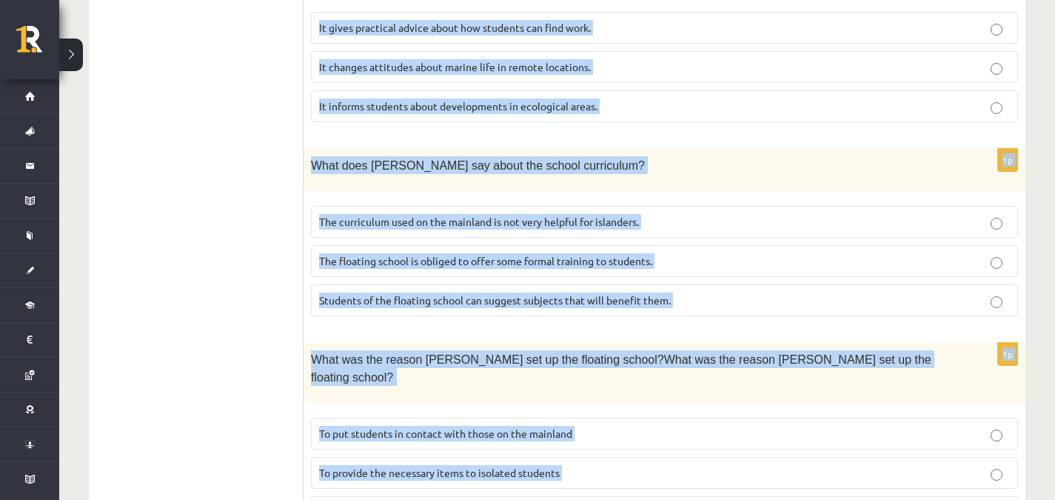
drag, startPoint x: 324, startPoint y: 217, endPoint x: 692, endPoint y: 533, distance: 484.7
copy form "A floating school By founder, Anna Domingo I coordinate a floating school which…"
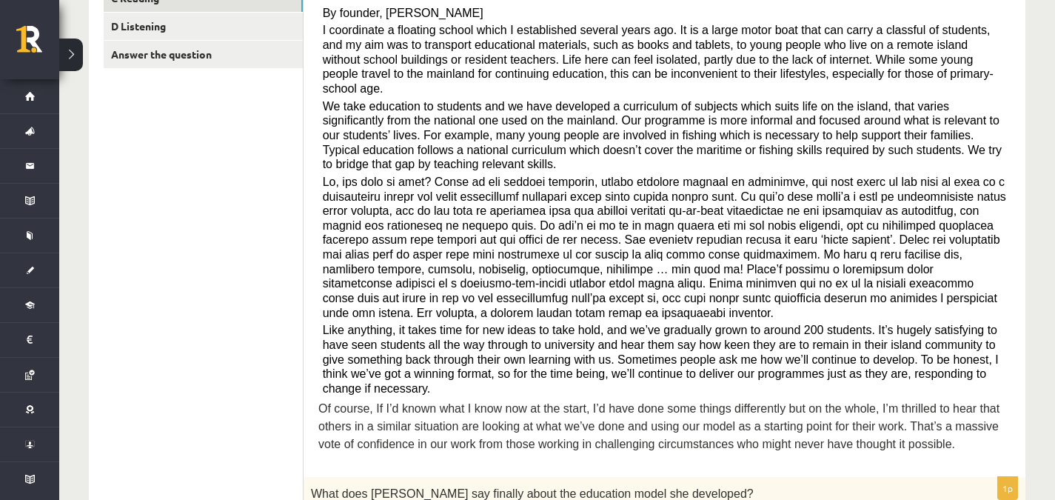
scroll to position [327, 0]
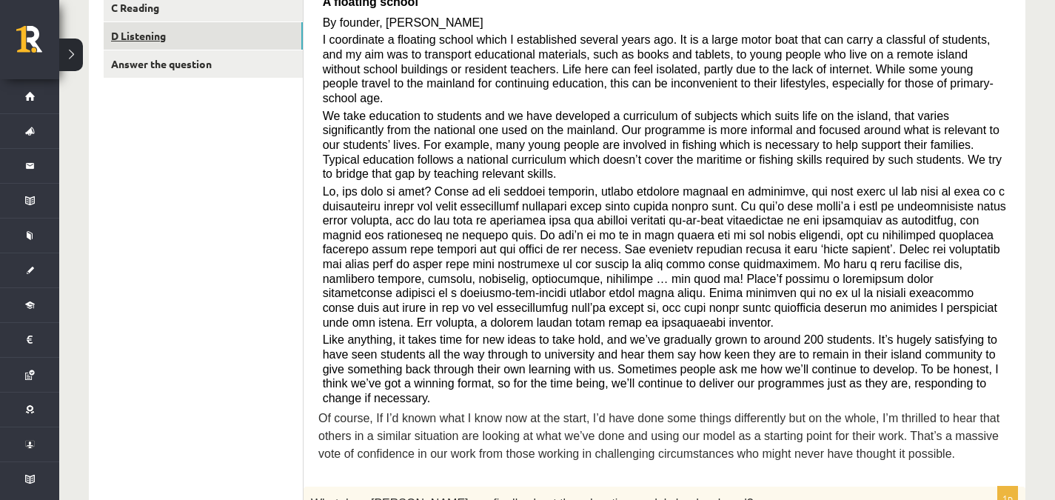
click at [187, 28] on link "D Listening" at bounding box center [203, 35] width 199 height 27
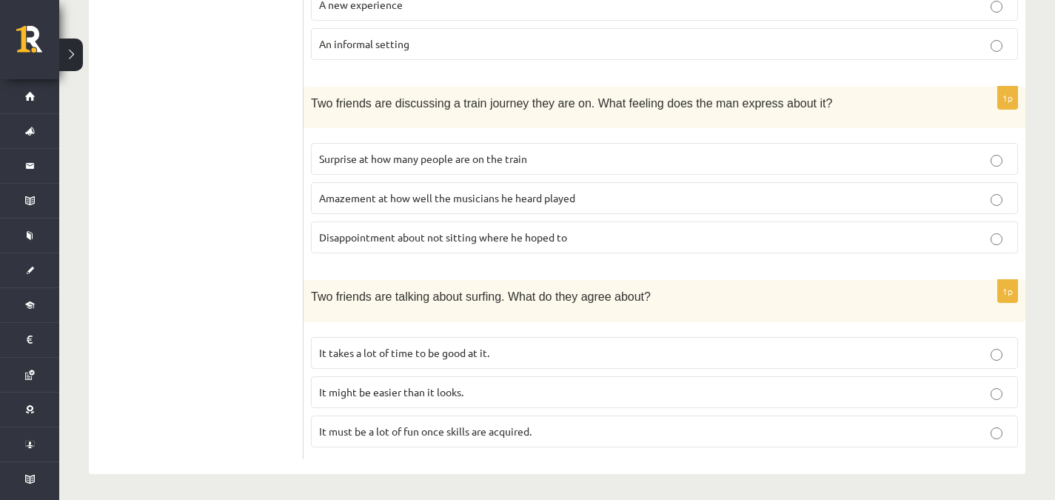
scroll to position [1033, 0]
click at [951, 353] on p "It takes a lot of time to be good at it." at bounding box center [664, 352] width 691 height 16
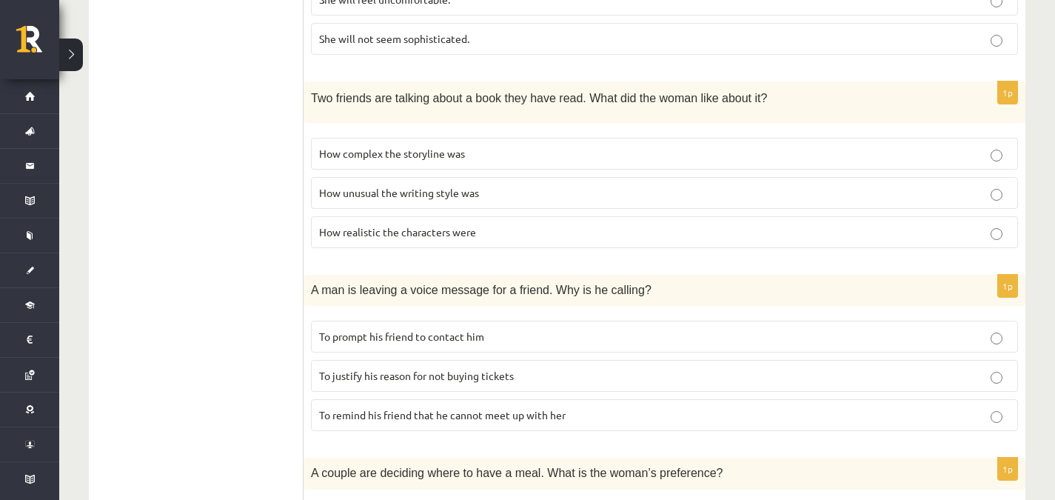
scroll to position [474, 0]
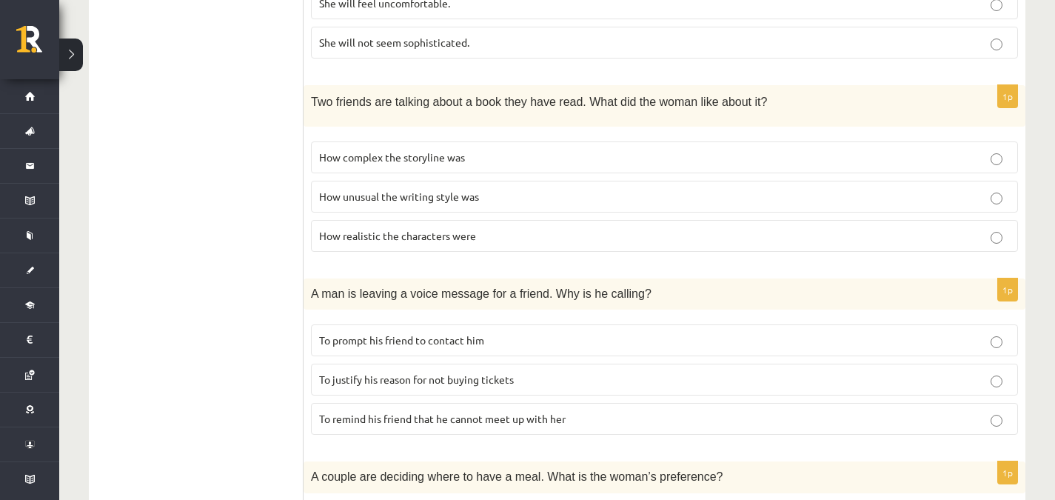
click at [938, 376] on p "To justify his reason for not buying tickets" at bounding box center [664, 380] width 691 height 16
drag, startPoint x: 1064, startPoint y: 247, endPoint x: 1037, endPoint y: 33, distance: 215.0
click at [1037, 33] on div "11.a2 klases diagnosticējošais darbs angļu valodā par 10.klases mācību vielu , …" at bounding box center [557, 322] width 996 height 1479
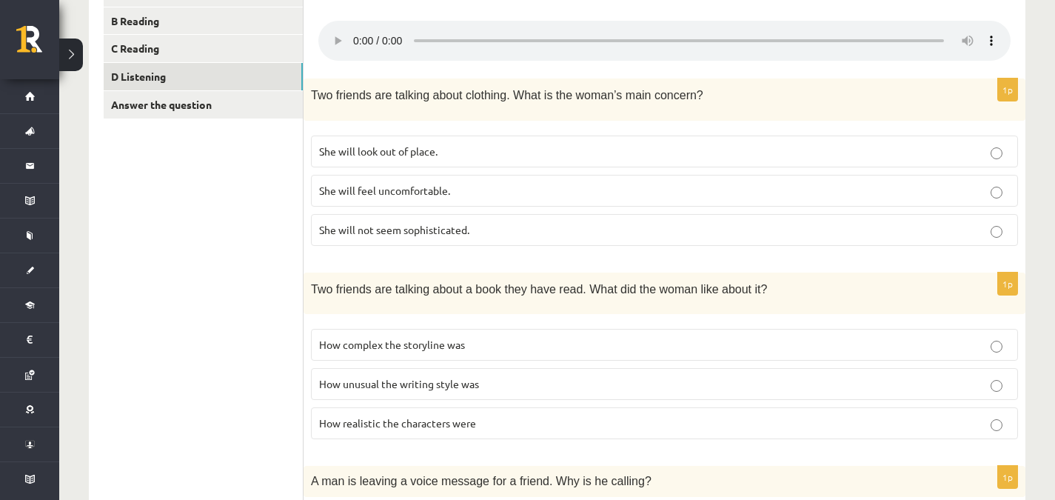
scroll to position [289, 0]
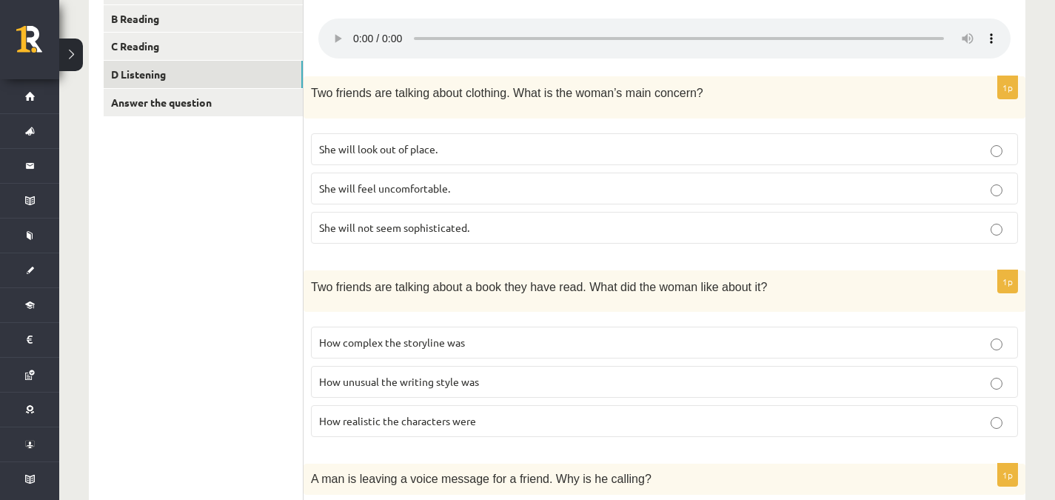
click at [987, 427] on p "How realistic the characters were" at bounding box center [664, 421] width 691 height 16
drag, startPoint x: 982, startPoint y: 157, endPoint x: 974, endPoint y: 151, distance: 10.1
click at [976, 153] on label "She will look out of place." at bounding box center [664, 149] width 707 height 32
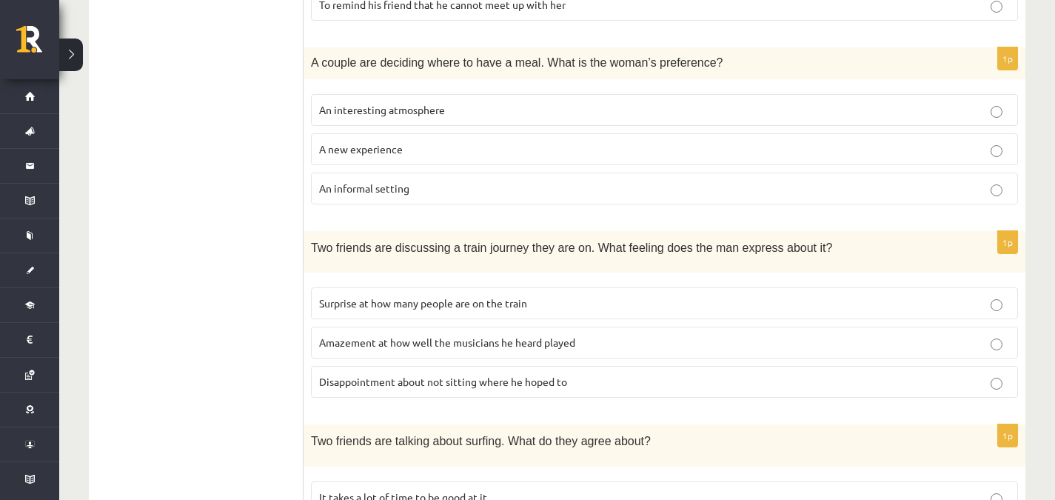
scroll to position [892, 0]
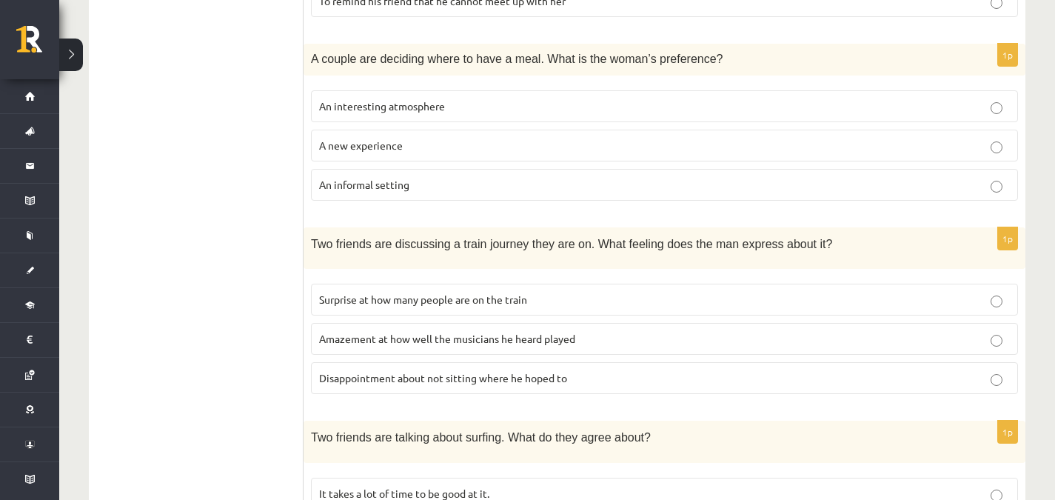
click at [916, 387] on label "Disappointment about not sitting where he hoped to" at bounding box center [664, 378] width 707 height 32
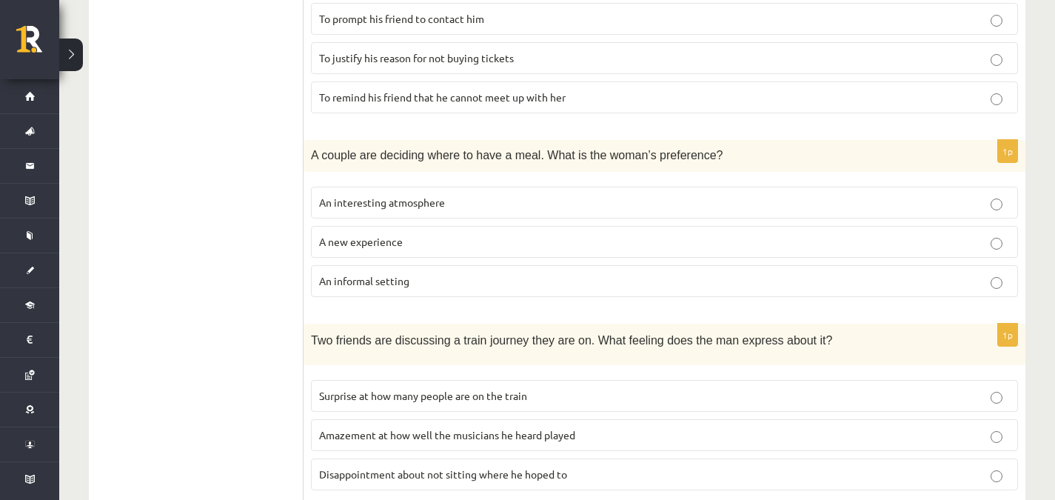
scroll to position [798, 0]
click at [974, 284] on p "An informal setting" at bounding box center [664, 279] width 691 height 16
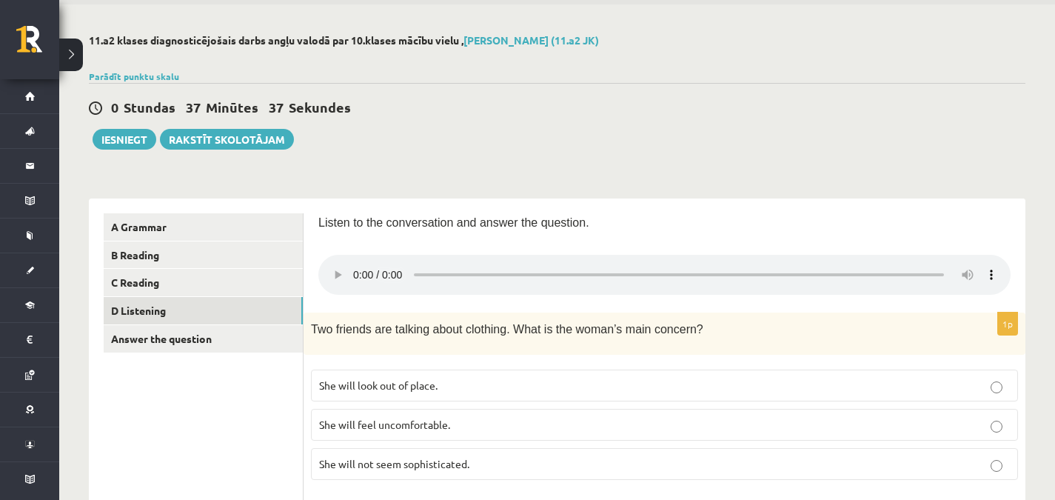
scroll to position [51, 0]
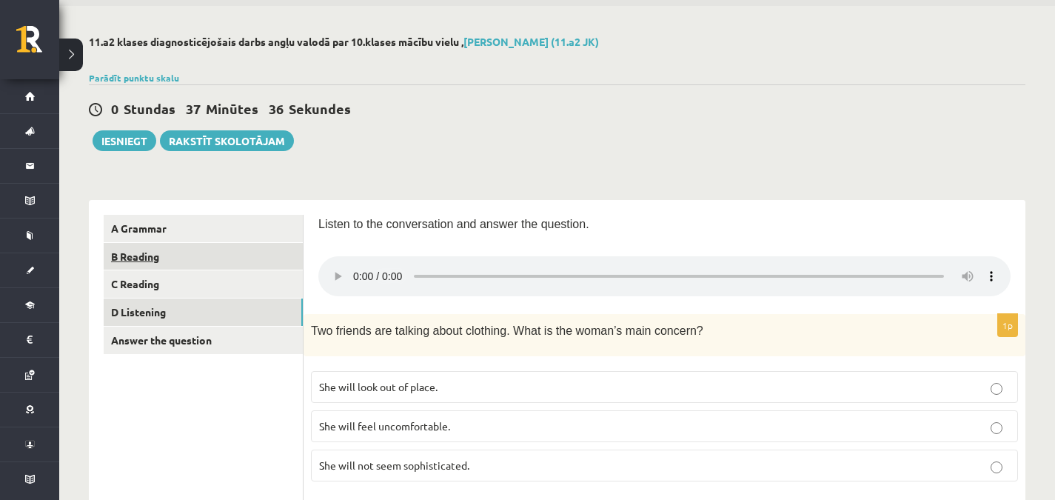
click at [221, 267] on link "B Reading" at bounding box center [203, 256] width 199 height 27
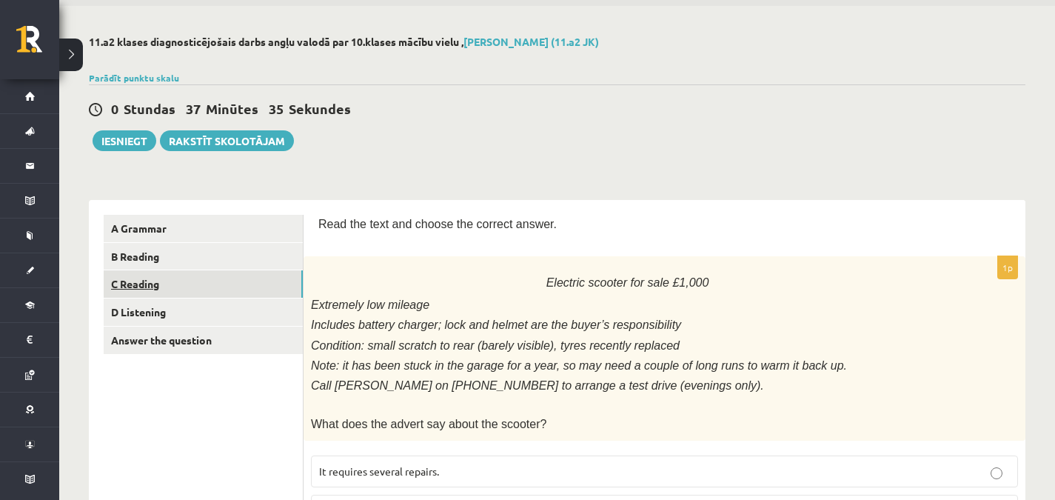
click at [213, 286] on link "C Reading" at bounding box center [203, 283] width 199 height 27
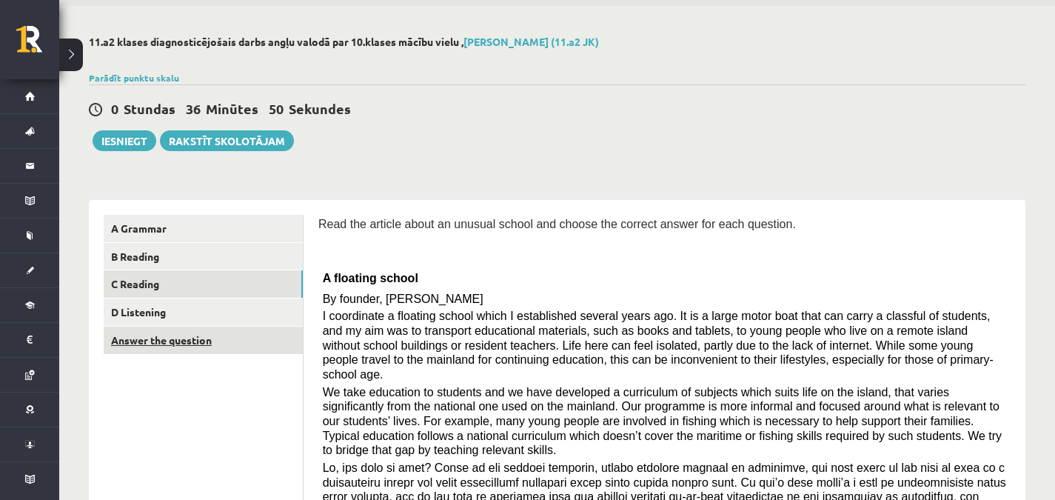
click at [127, 343] on link "Answer the question" at bounding box center [203, 340] width 199 height 27
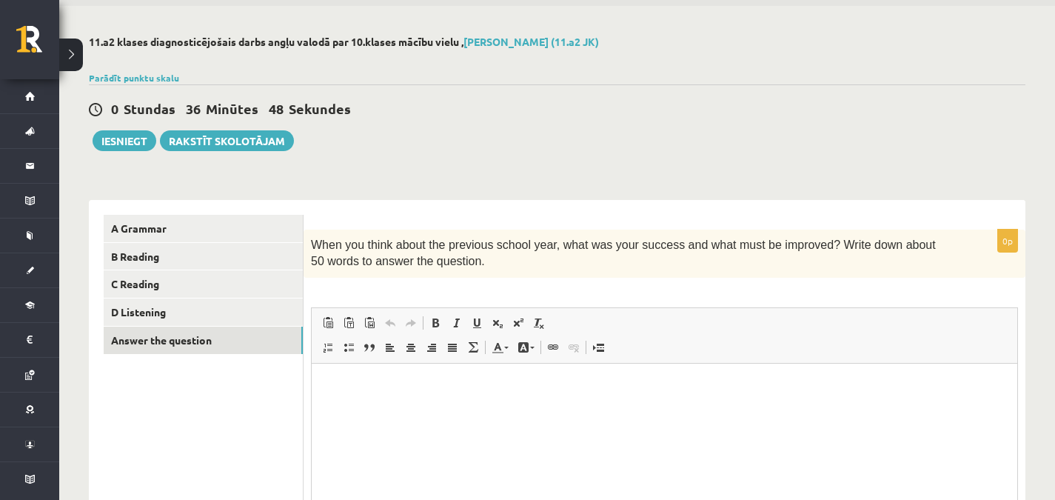
scroll to position [0, 0]
click at [332, 408] on html at bounding box center [665, 385] width 706 height 45
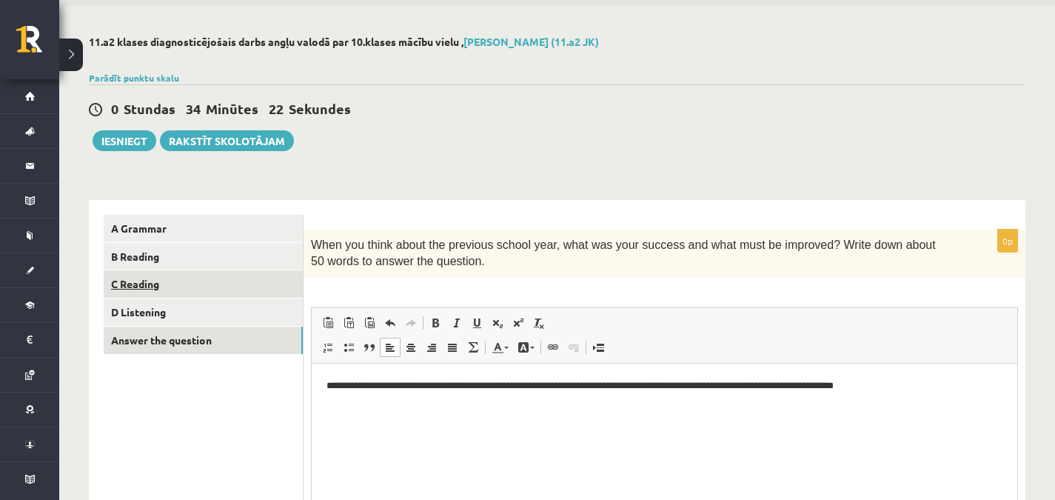
click at [167, 295] on link "C Reading" at bounding box center [203, 283] width 199 height 27
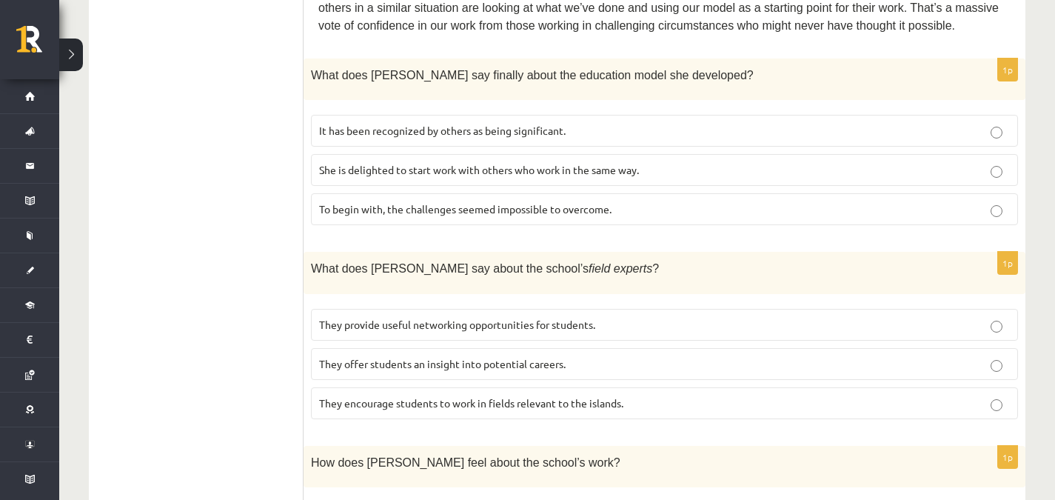
scroll to position [757, 0]
click at [560, 122] on span "It has been recognized by others as being significant." at bounding box center [442, 128] width 247 height 13
click at [366, 347] on label "They offer students an insight into potential careers." at bounding box center [664, 363] width 707 height 32
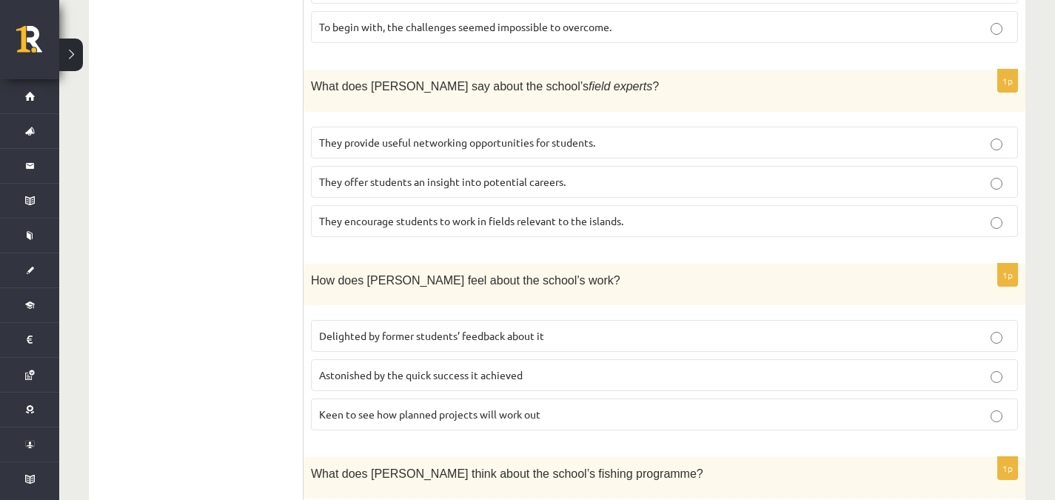
scroll to position [935, 0]
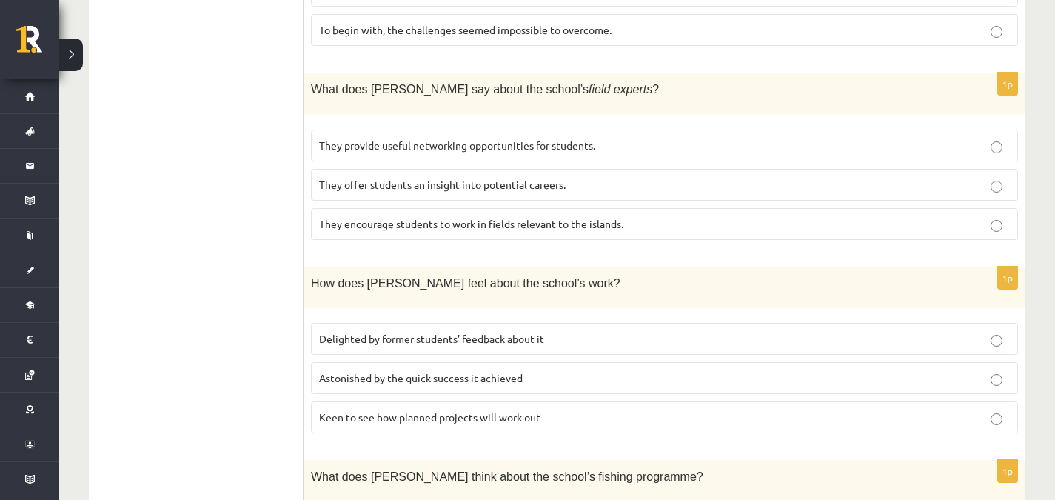
click at [604, 323] on label "Delighted by former students’ feedback about it" at bounding box center [664, 339] width 707 height 32
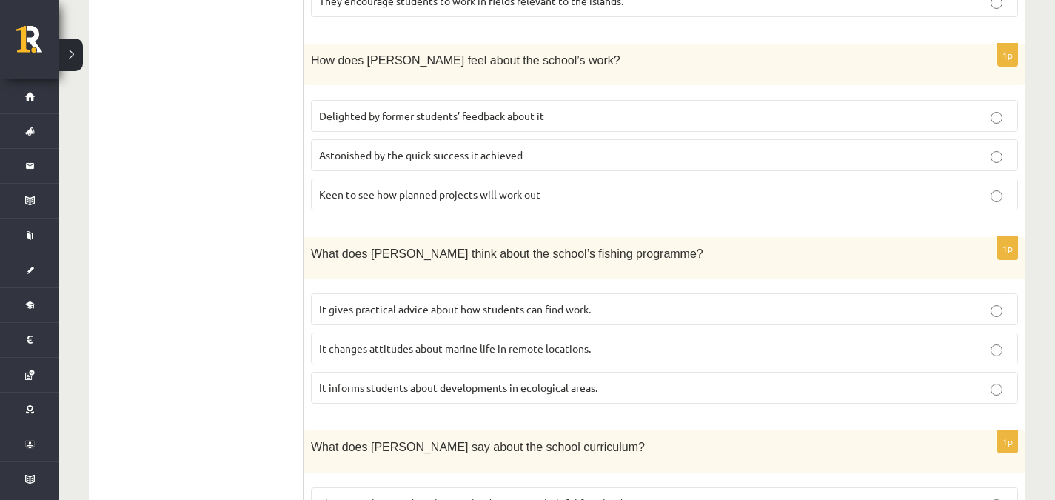
scroll to position [1227, 0]
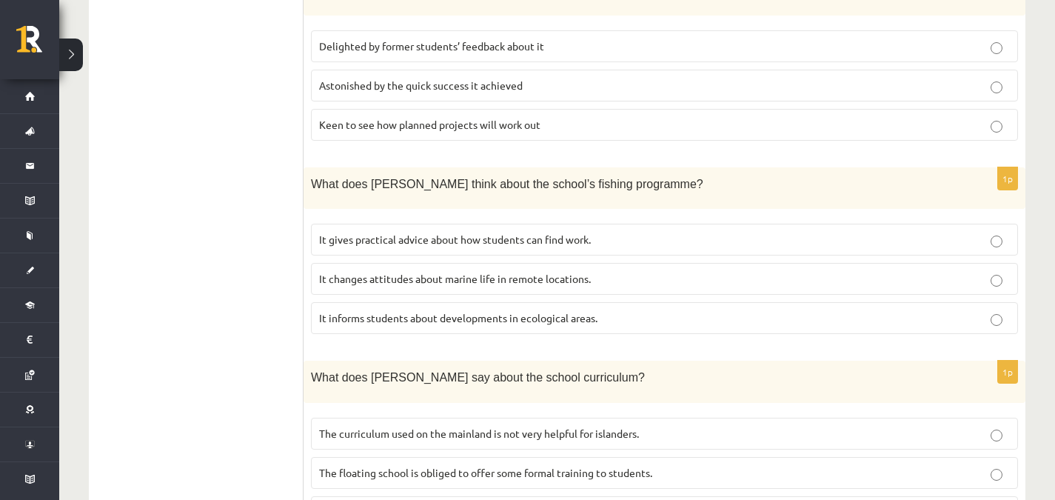
click at [477, 302] on label "It informs students about developments in ecological areas." at bounding box center [664, 318] width 707 height 32
click at [642, 426] on p "The curriculum used on the mainland is not very helpful for islanders." at bounding box center [664, 434] width 691 height 16
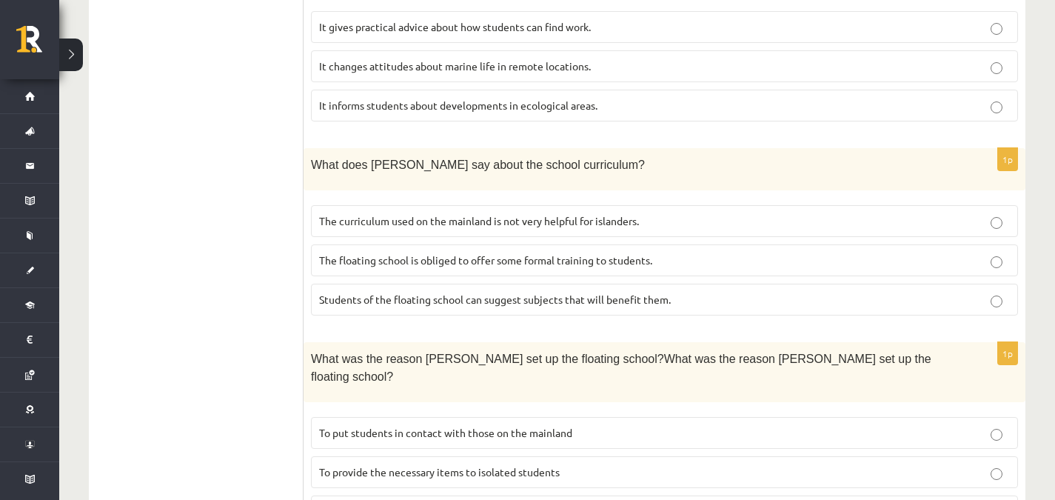
click at [383, 456] on label "To provide the necessary items to isolated students" at bounding box center [664, 472] width 707 height 32
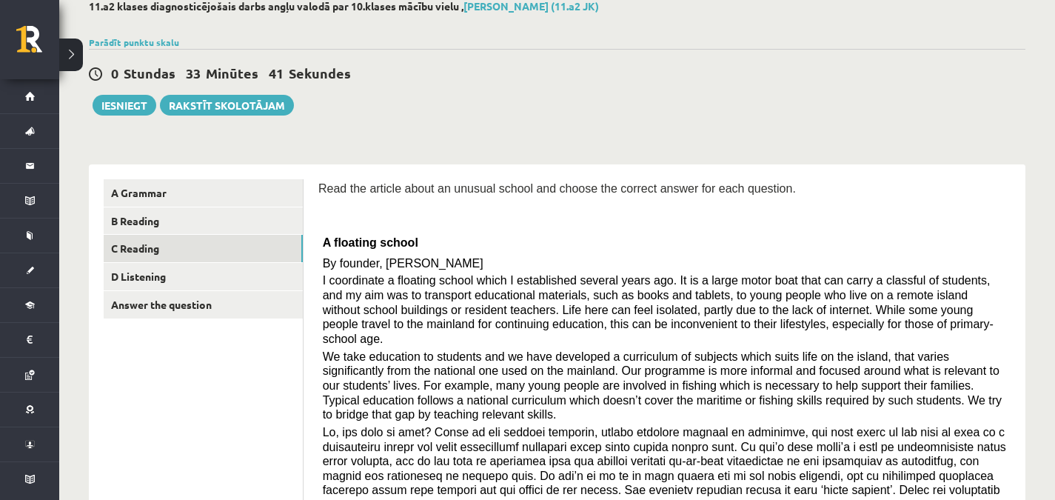
scroll to position [13, 0]
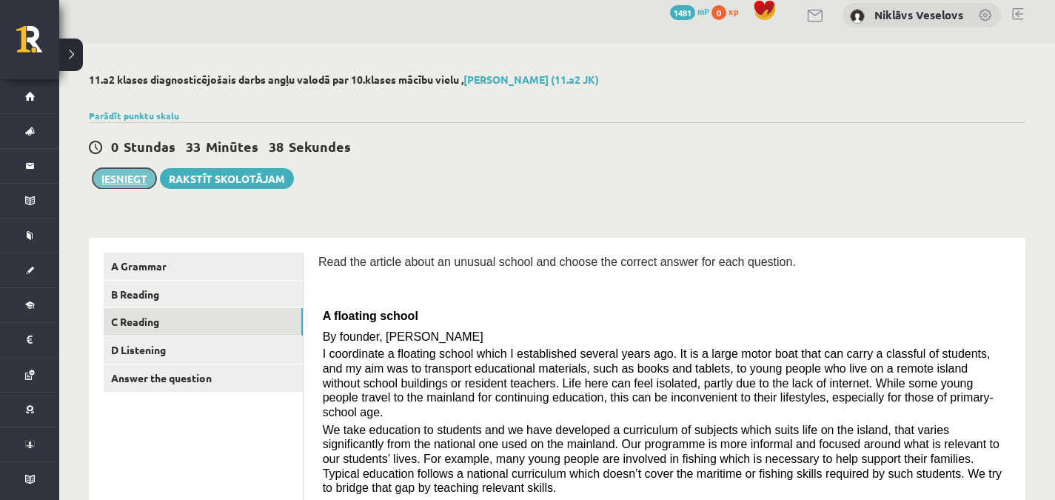
click at [123, 180] on button "Iesniegt" at bounding box center [125, 178] width 64 height 21
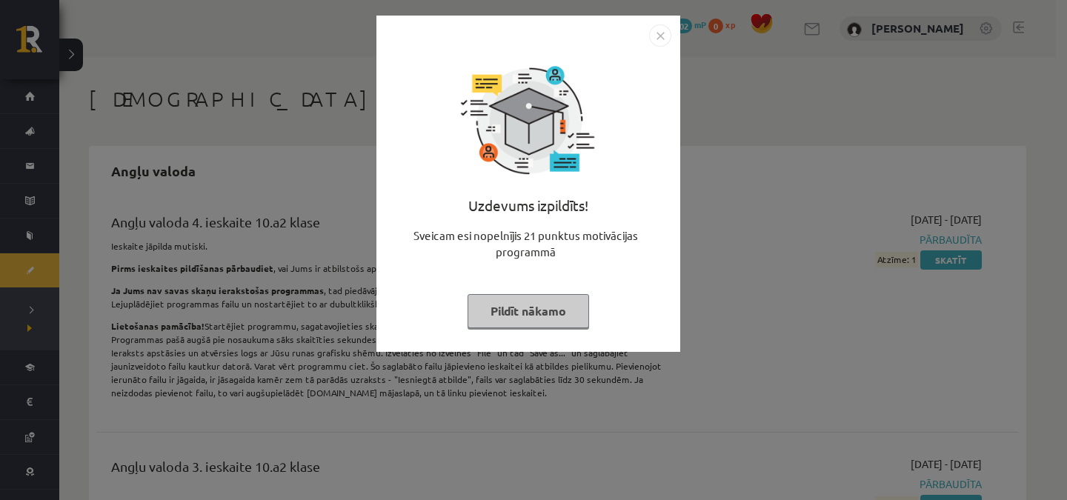
click at [655, 27] on img "Close" at bounding box center [660, 35] width 22 height 22
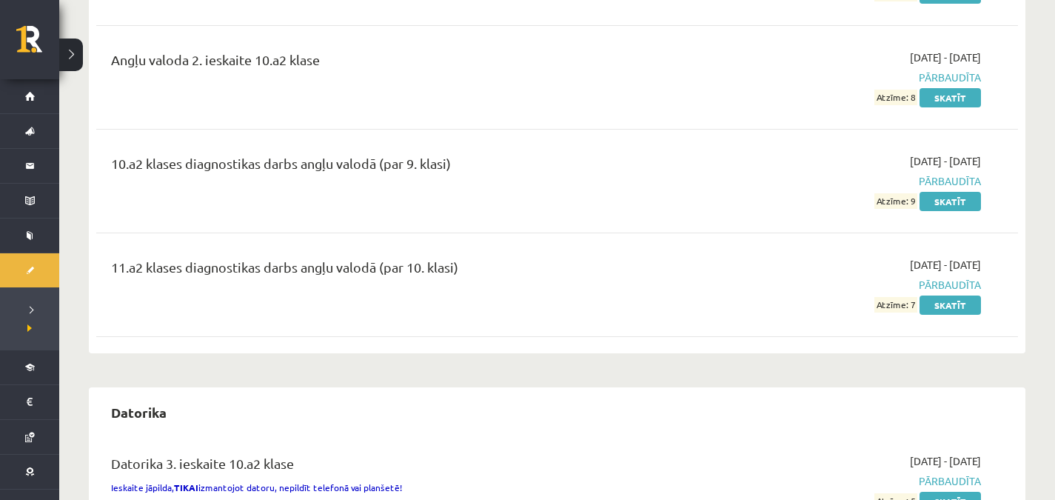
scroll to position [645, 0]
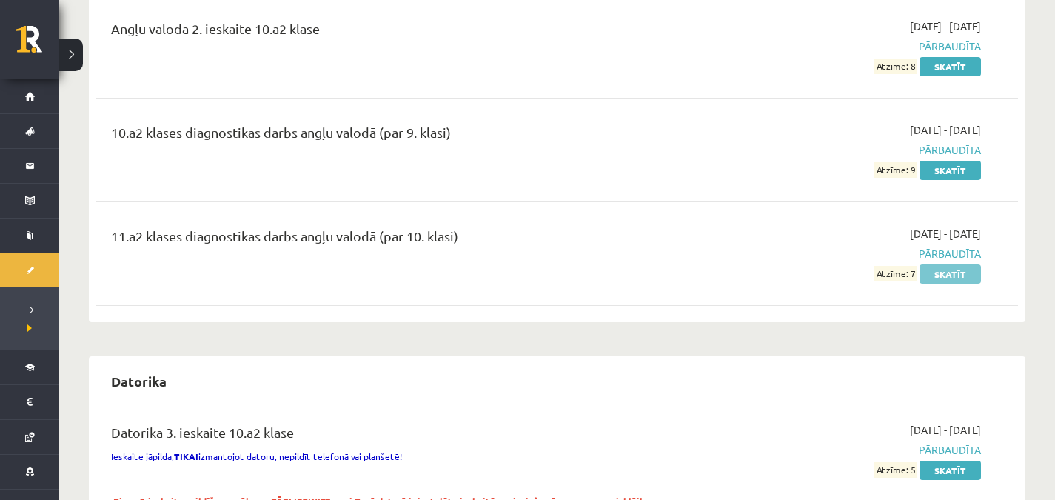
click at [954, 277] on link "Skatīt" at bounding box center [950, 273] width 61 height 19
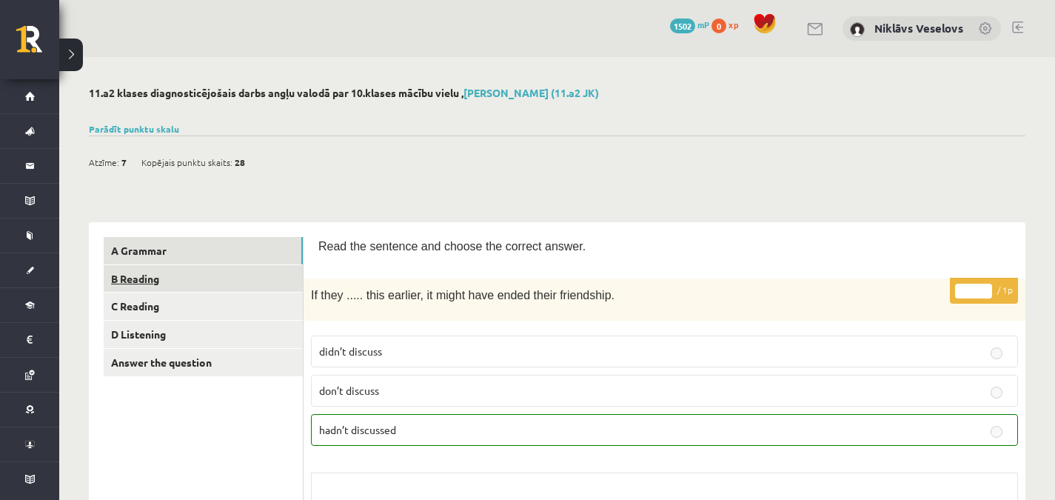
click at [218, 274] on link "B Reading" at bounding box center [203, 278] width 199 height 27
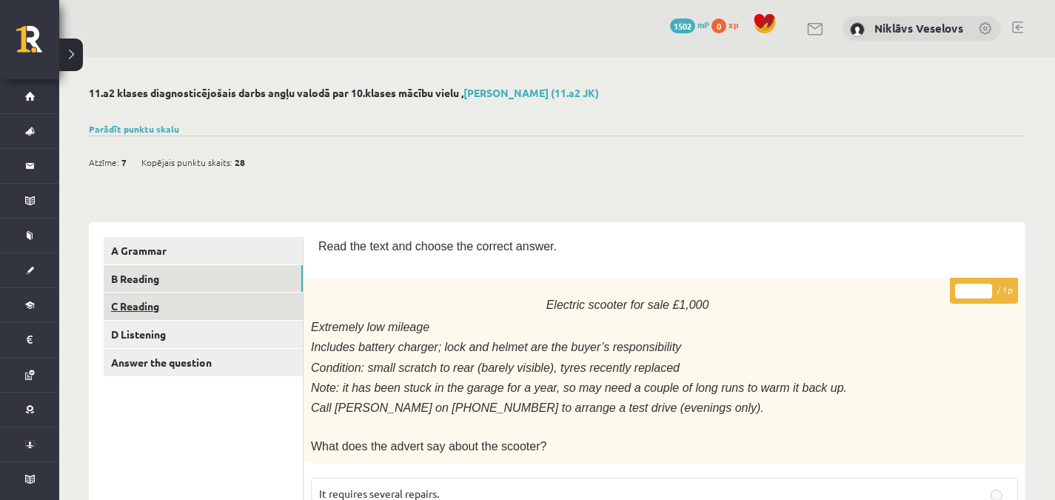
click at [168, 305] on link "C Reading" at bounding box center [203, 306] width 199 height 27
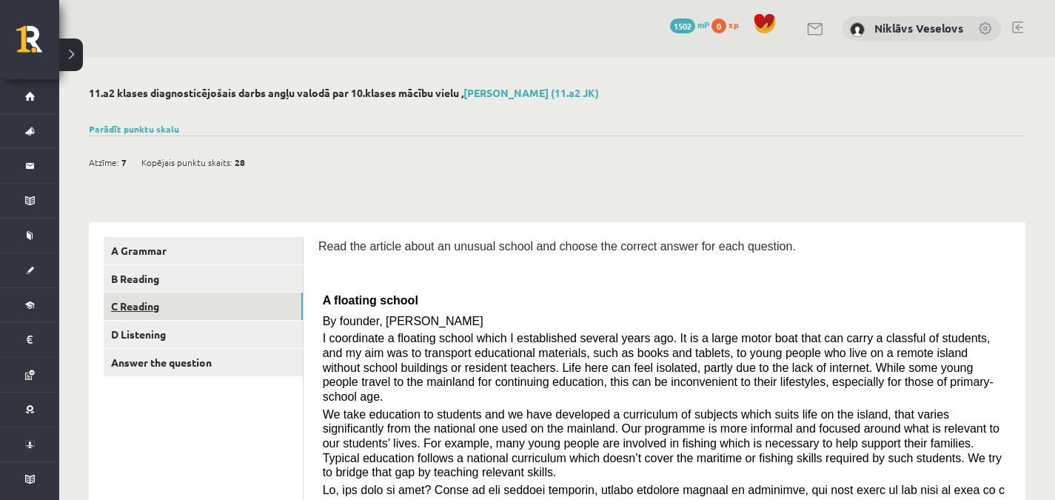
click at [161, 316] on link "C Reading" at bounding box center [203, 306] width 199 height 27
click at [167, 336] on link "D Listening" at bounding box center [203, 334] width 199 height 27
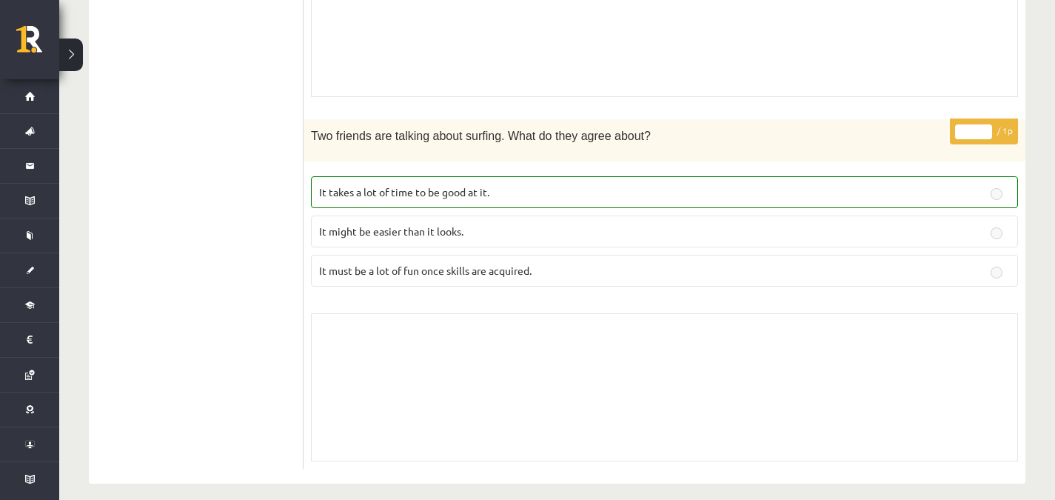
scroll to position [2026, 0]
